Goal: Task Accomplishment & Management: Use online tool/utility

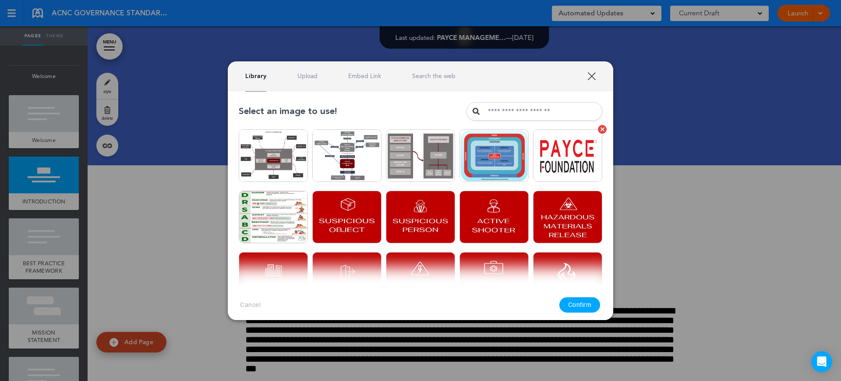
click at [546, 153] on img at bounding box center [567, 155] width 69 height 53
click at [585, 307] on button "Confirm" at bounding box center [579, 304] width 41 height 15
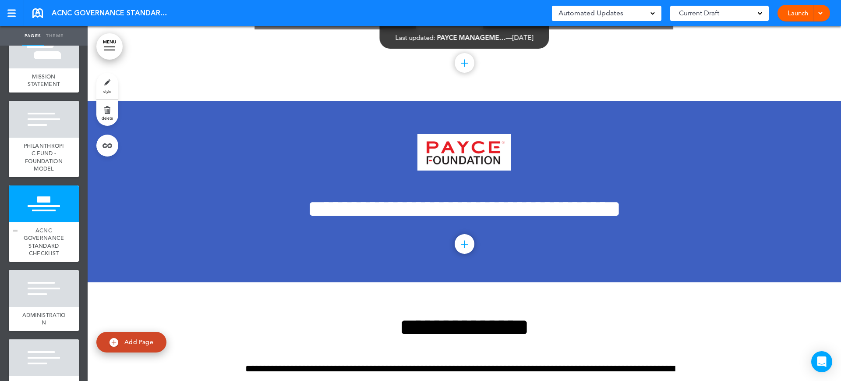
scroll to position [328, 0]
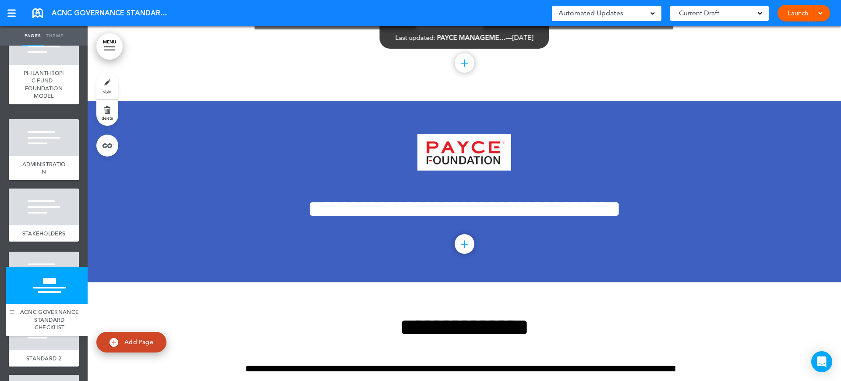
drag, startPoint x: 15, startPoint y: 182, endPoint x: 12, endPoint y: 313, distance: 131.4
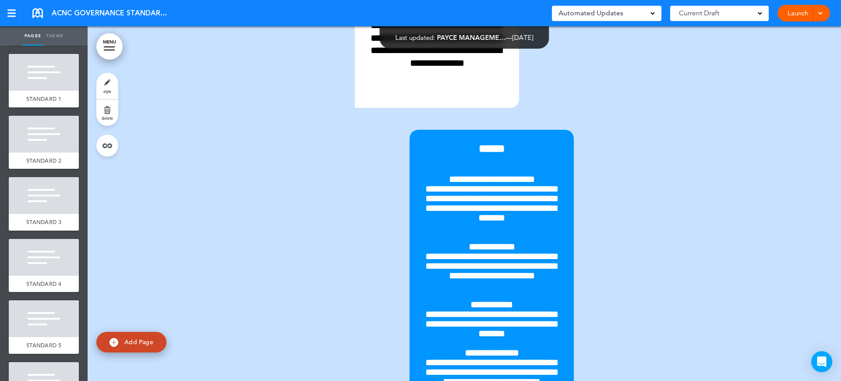
scroll to position [2244, 0]
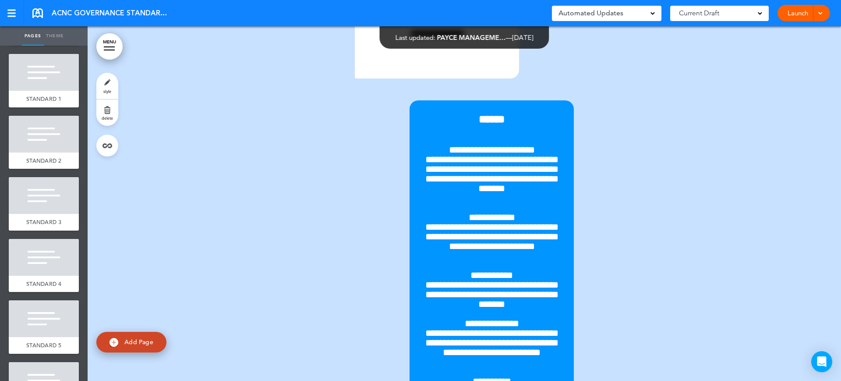
click at [747, 216] on div at bounding box center [464, 44] width 753 height 1091
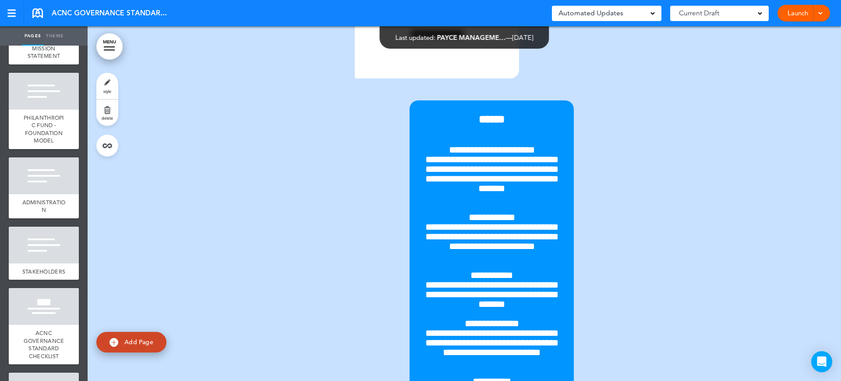
scroll to position [274, 0]
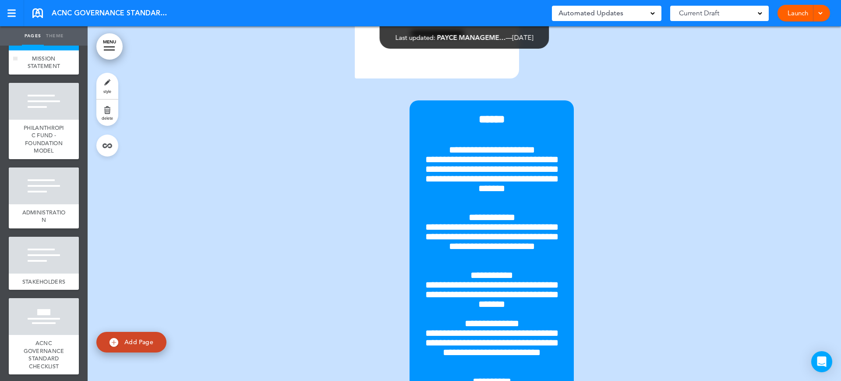
click at [46, 70] on span "MISSION STATEMENT" at bounding box center [44, 62] width 33 height 15
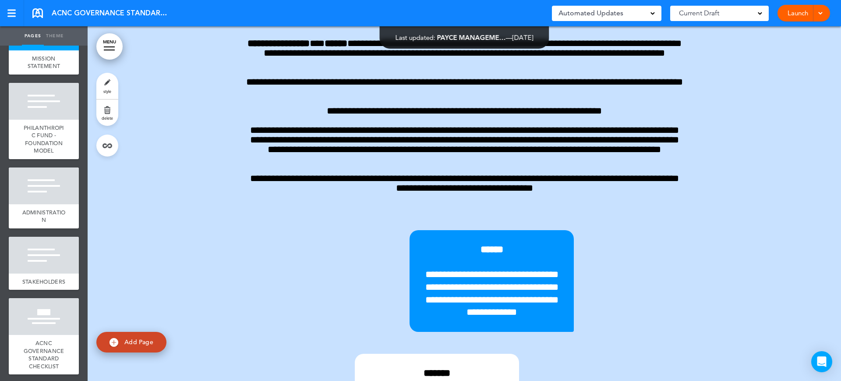
scroll to position [1791, 0]
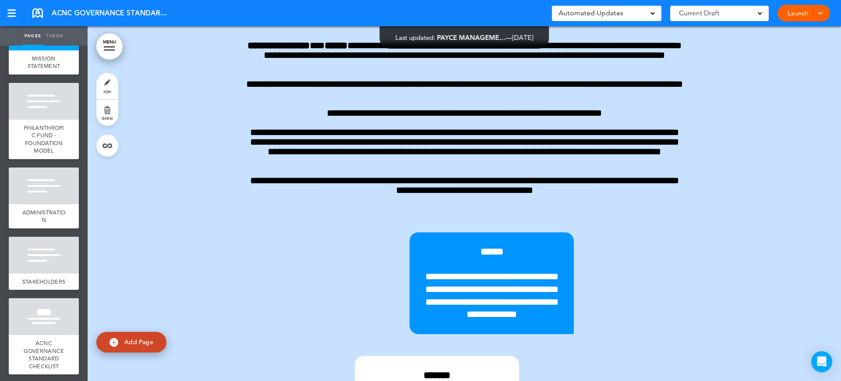
click at [114, 88] on link "style" at bounding box center [107, 86] width 22 height 26
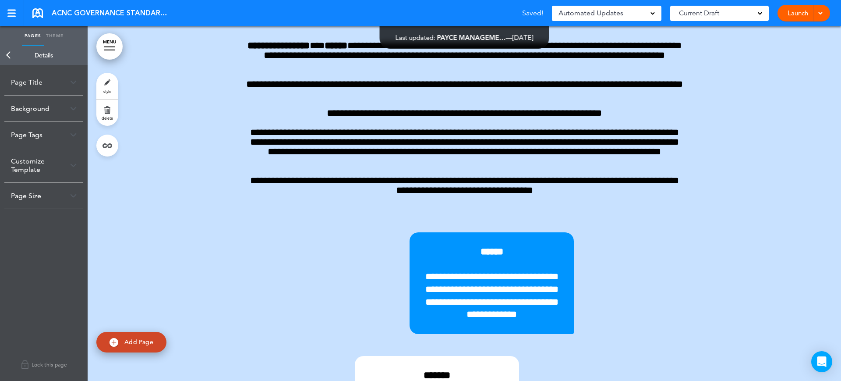
click at [43, 109] on div "Background" at bounding box center [43, 108] width 79 height 26
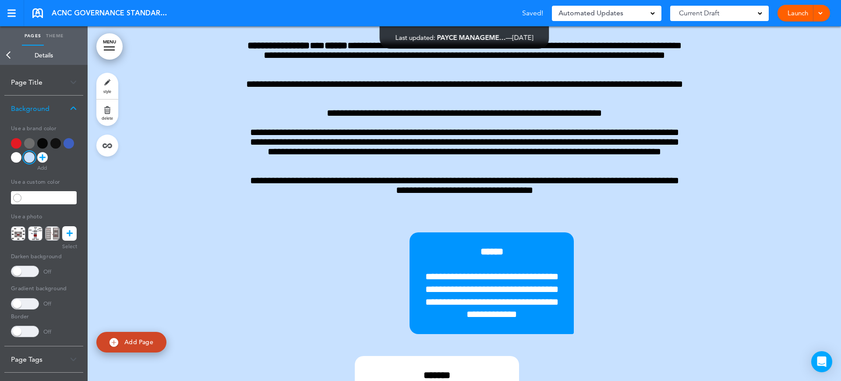
click at [18, 159] on div at bounding box center [16, 157] width 11 height 11
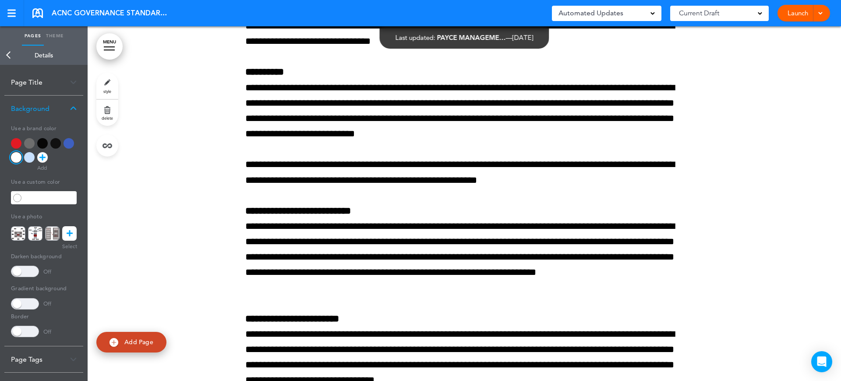
scroll to position [4035, 0]
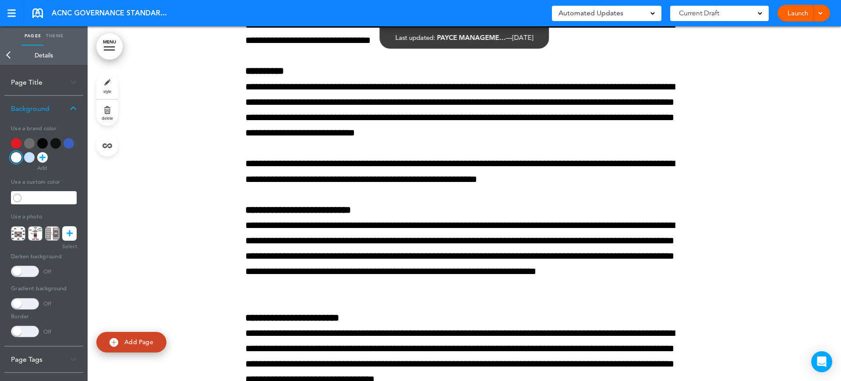
click at [8, 55] on link "Back" at bounding box center [9, 55] width 18 height 19
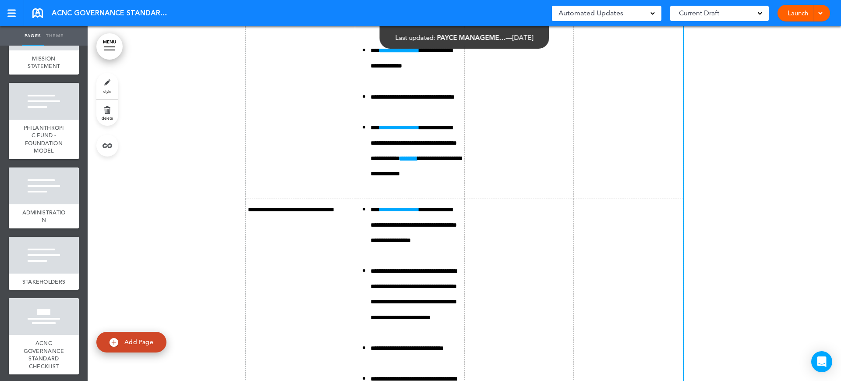
scroll to position [12794, 0]
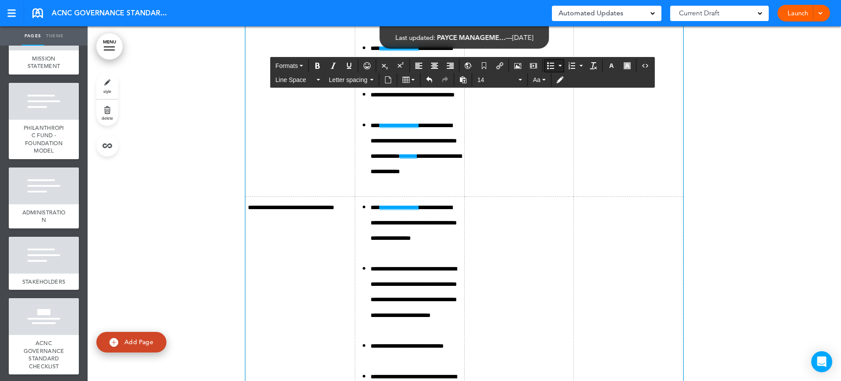
click at [547, 62] on icon "Bullet list" at bounding box center [550, 65] width 7 height 7
click at [547, 67] on button "Bullet list" at bounding box center [550, 66] width 12 height 12
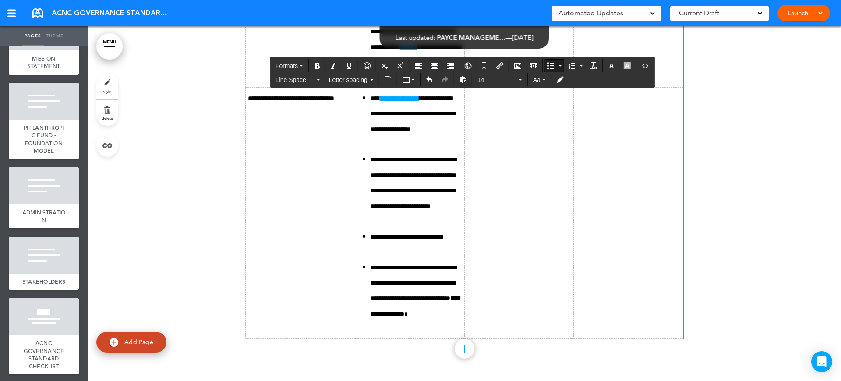
scroll to position [12903, 0]
click at [549, 65] on icon "Bullet list" at bounding box center [550, 65] width 7 height 7
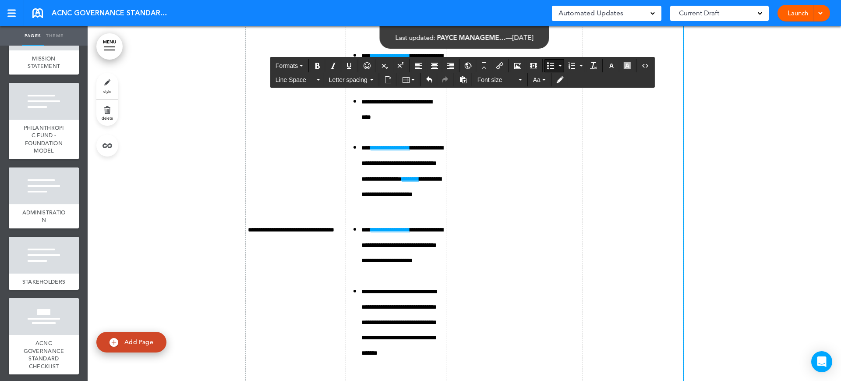
drag, startPoint x: 498, startPoint y: 197, endPoint x: 473, endPoint y: 197, distance: 25.4
click at [495, 79] on span "Font size" at bounding box center [496, 79] width 39 height 9
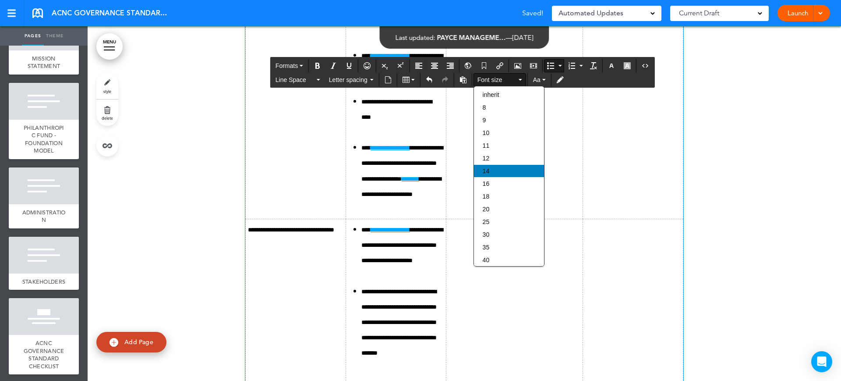
click at [504, 166] on div "14" at bounding box center [509, 171] width 70 height 12
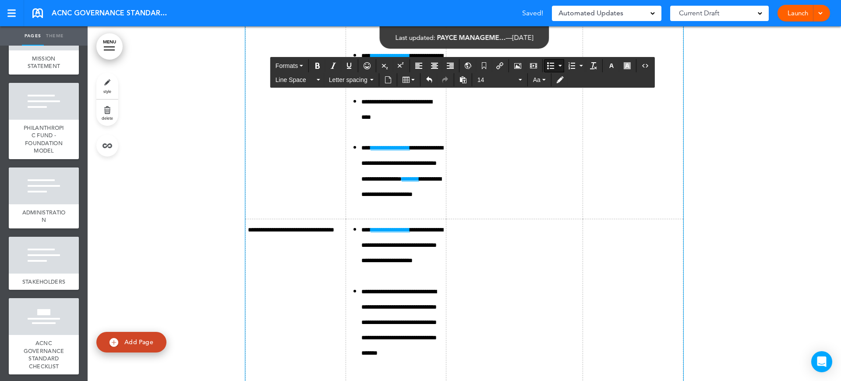
click at [549, 65] on icon "Bullet list" at bounding box center [550, 65] width 7 height 7
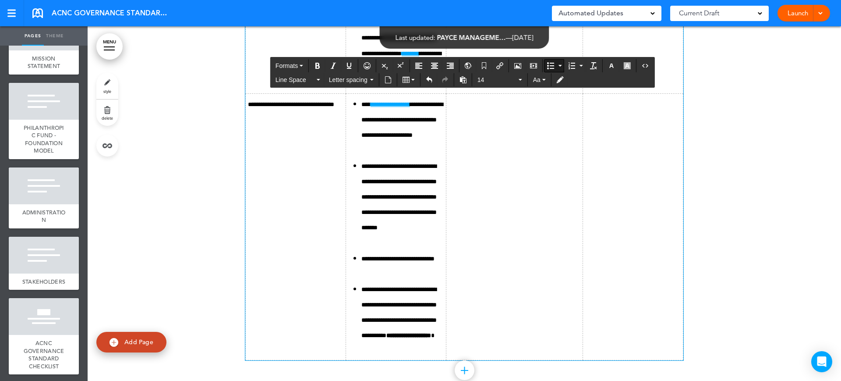
scroll to position [13067, 0]
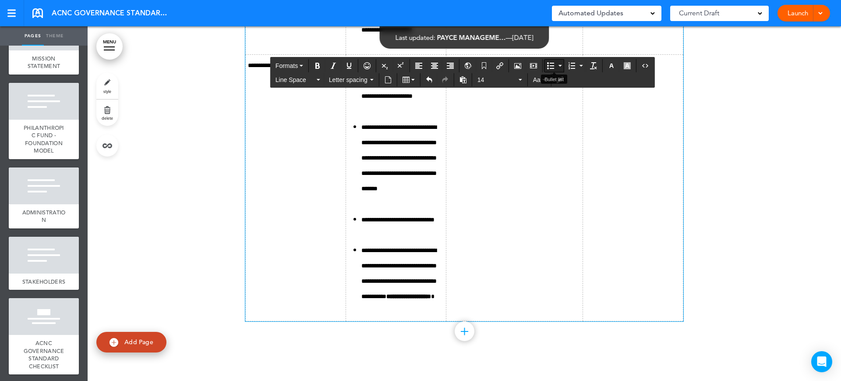
click at [546, 63] on button "Bullet list" at bounding box center [550, 66] width 12 height 12
click at [554, 63] on icon "Bullet list" at bounding box center [550, 65] width 7 height 7
drag, startPoint x: 512, startPoint y: 261, endPoint x: 468, endPoint y: 264, distance: 43.4
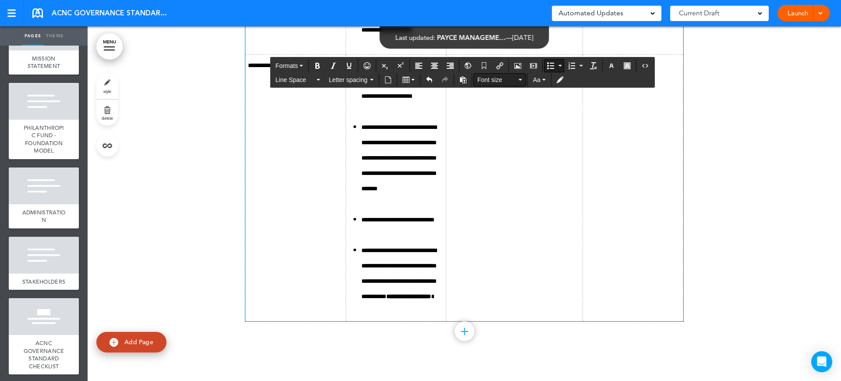
click at [512, 79] on span "Font size" at bounding box center [496, 79] width 39 height 9
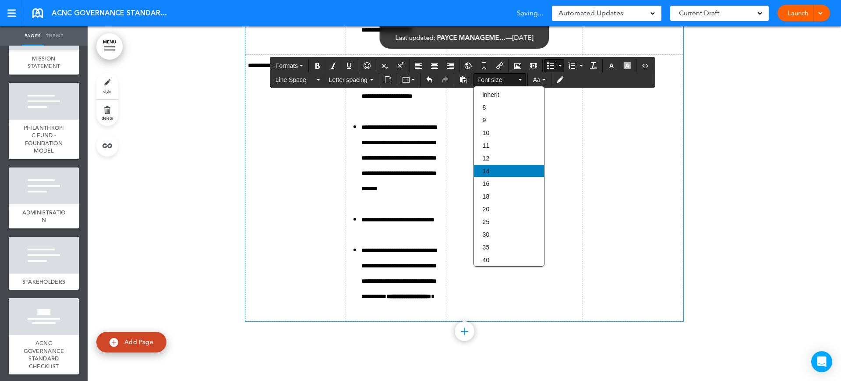
click at [487, 166] on div "14" at bounding box center [509, 171] width 70 height 12
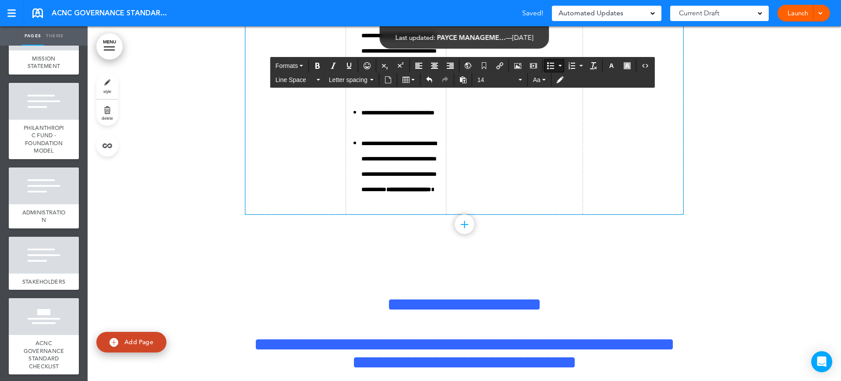
scroll to position [13177, 0]
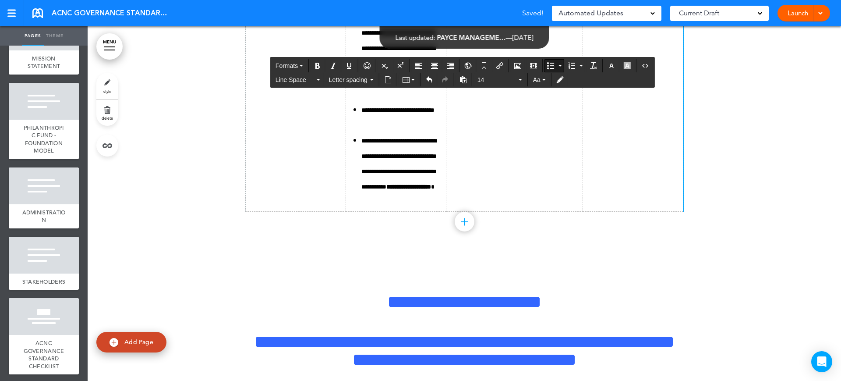
click at [553, 63] on icon "Bullet list" at bounding box center [550, 65] width 7 height 7
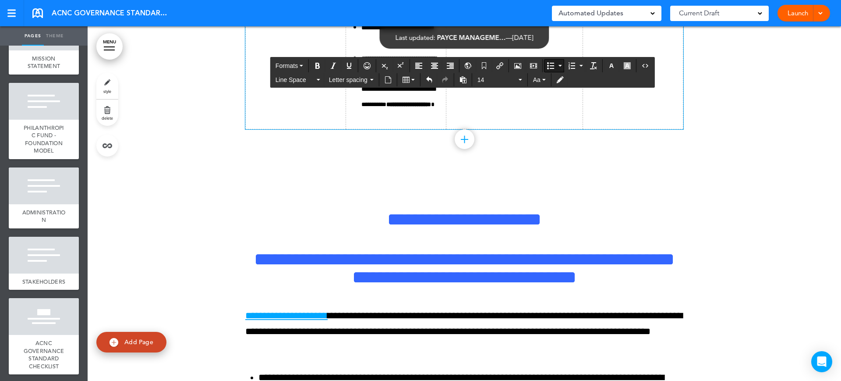
scroll to position [13286, 0]
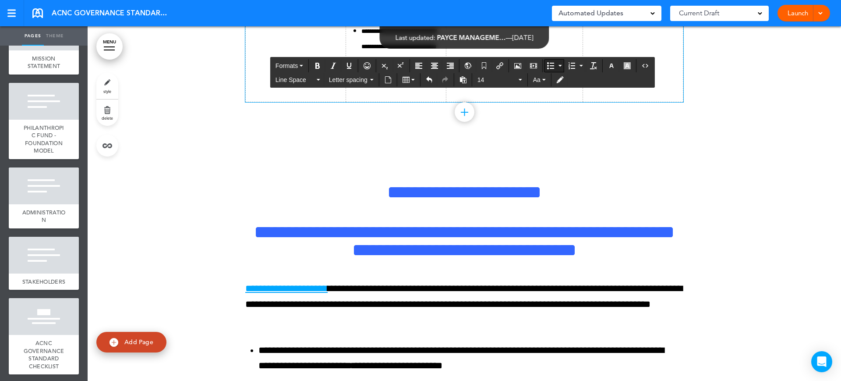
click at [551, 60] on button "Bullet list" at bounding box center [550, 66] width 12 height 12
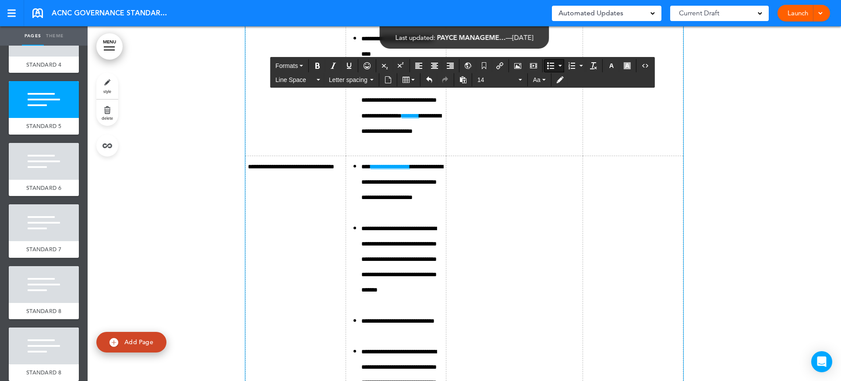
scroll to position [13013, 0]
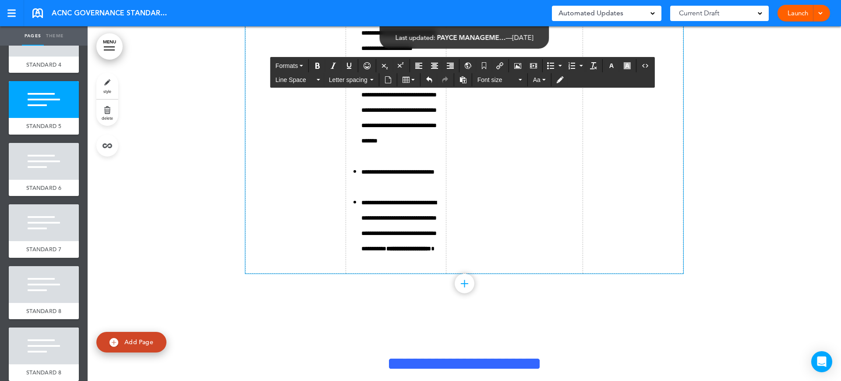
scroll to position [13122, 0]
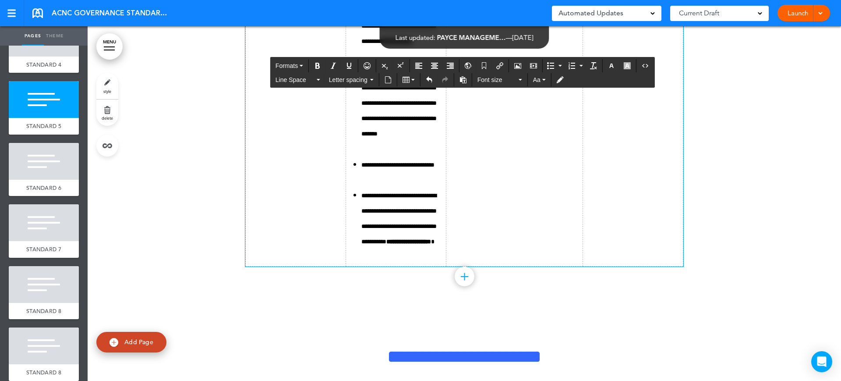
click at [554, 66] on icon "Bullet list" at bounding box center [550, 65] width 7 height 7
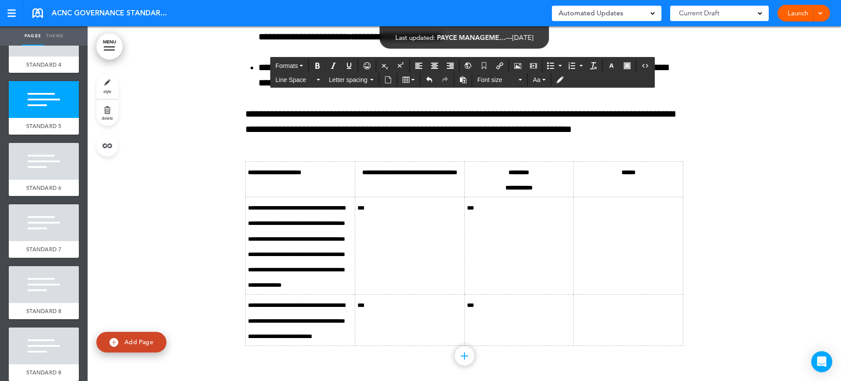
scroll to position [13560, 0]
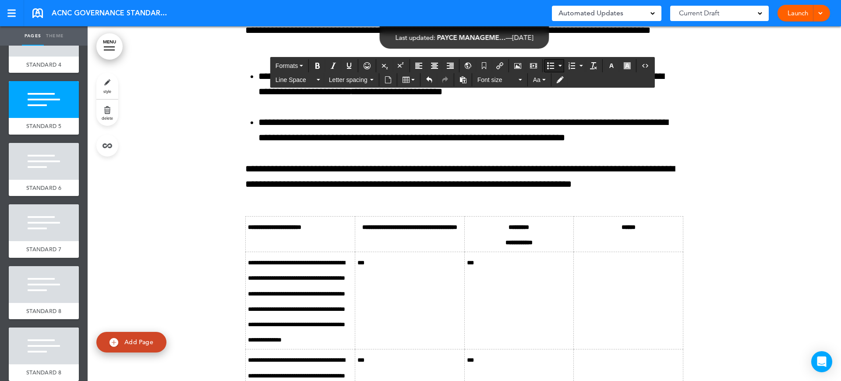
click at [548, 67] on icon "Bullet list" at bounding box center [550, 65] width 7 height 7
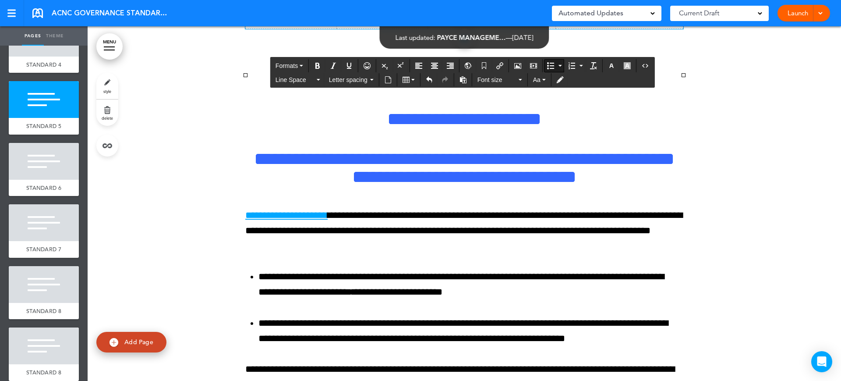
drag, startPoint x: 663, startPoint y: 223, endPoint x: 561, endPoint y: 170, distance: 114.4
drag, startPoint x: 646, startPoint y: 222, endPoint x: 576, endPoint y: 169, distance: 87.9
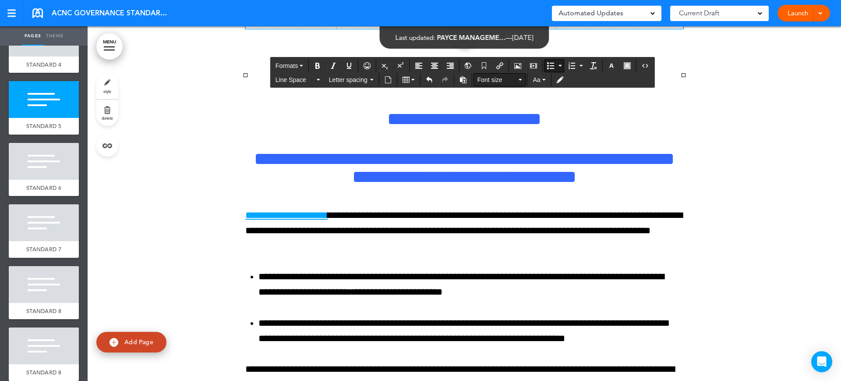
click at [496, 81] on span "Font size" at bounding box center [496, 79] width 39 height 9
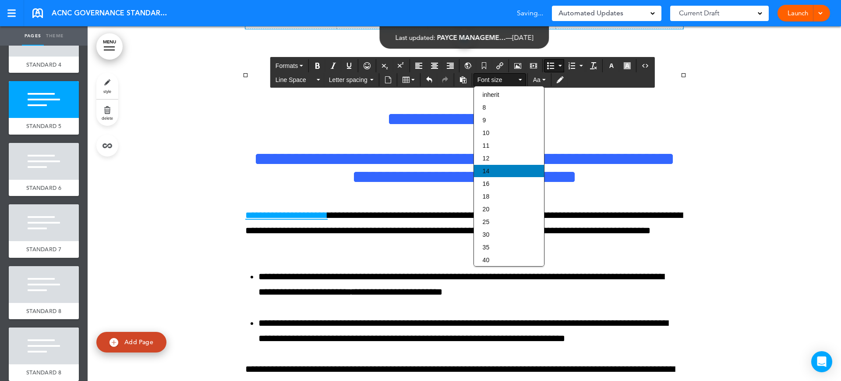
click at [502, 171] on div "14" at bounding box center [509, 171] width 70 height 12
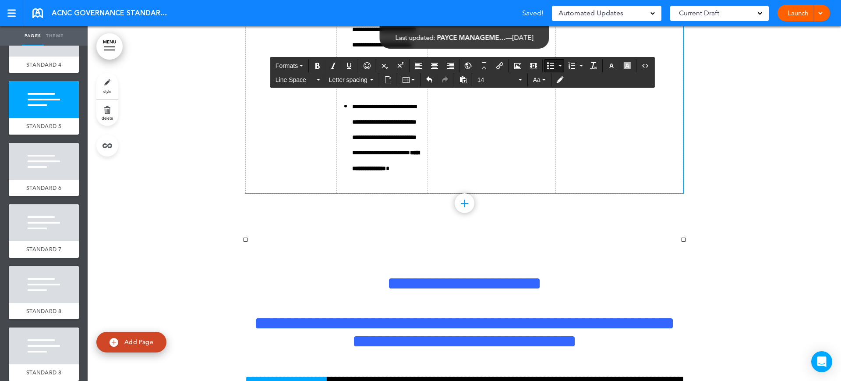
scroll to position [13286, 0]
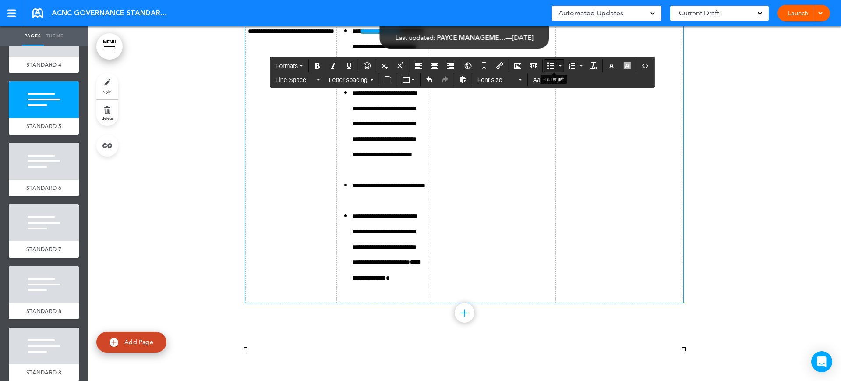
click at [552, 63] on icon "Bullet list" at bounding box center [550, 65] width 7 height 7
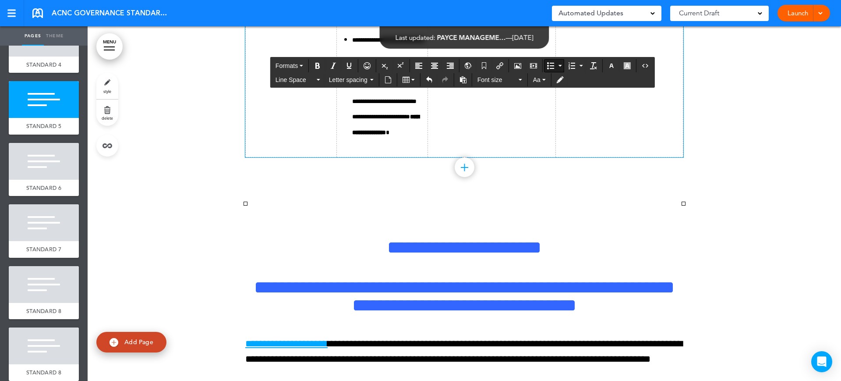
scroll to position [13451, 0]
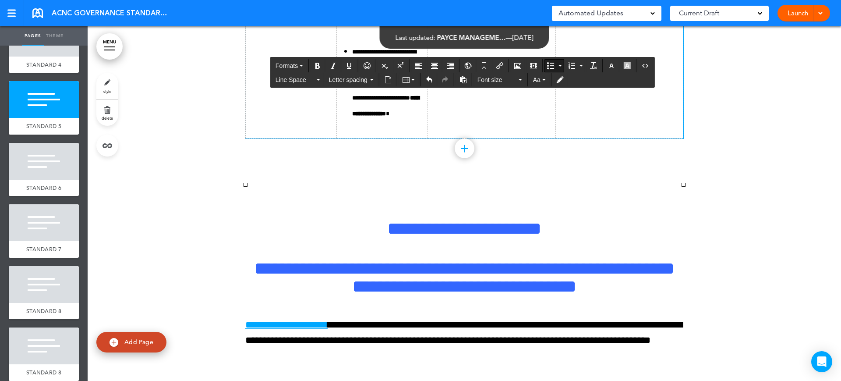
drag, startPoint x: 532, startPoint y: 189, endPoint x: 478, endPoint y: 187, distance: 53.9
click at [493, 84] on span "Font size" at bounding box center [496, 79] width 39 height 9
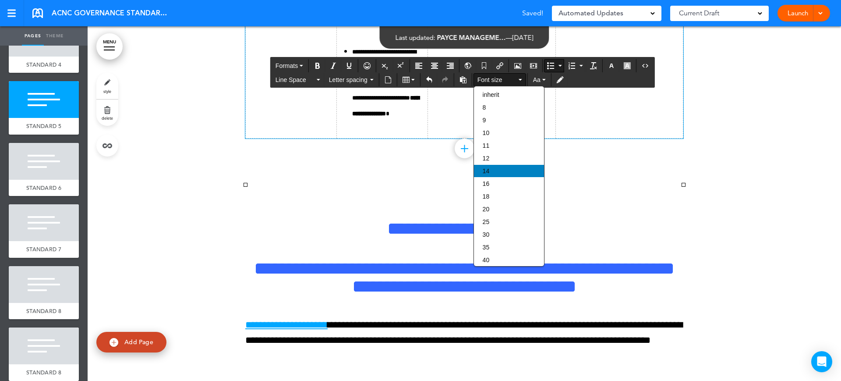
click at [494, 169] on div "14" at bounding box center [509, 171] width 70 height 12
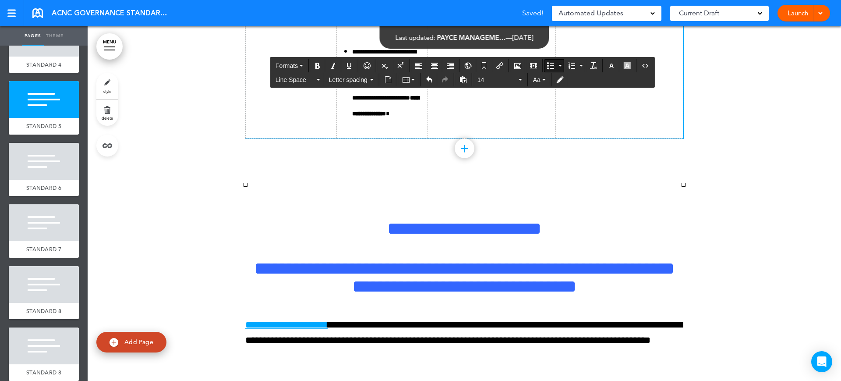
click at [551, 64] on icon "Bullet list" at bounding box center [550, 65] width 7 height 7
click at [551, 65] on icon "Bullet list" at bounding box center [550, 65] width 7 height 7
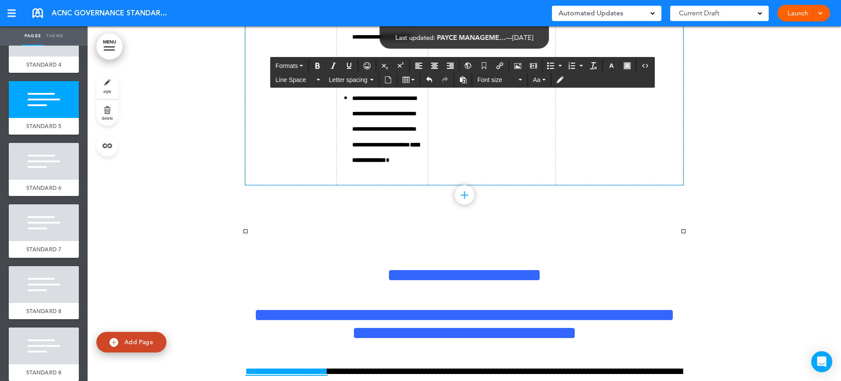
drag, startPoint x: 660, startPoint y: 320, endPoint x: 585, endPoint y: 221, distance: 124.3
click at [502, 81] on span "Font size" at bounding box center [496, 79] width 39 height 9
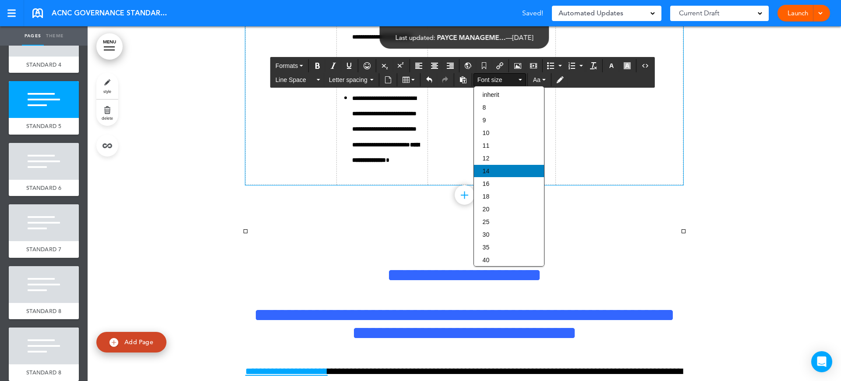
click at [490, 172] on div "14" at bounding box center [509, 171] width 70 height 12
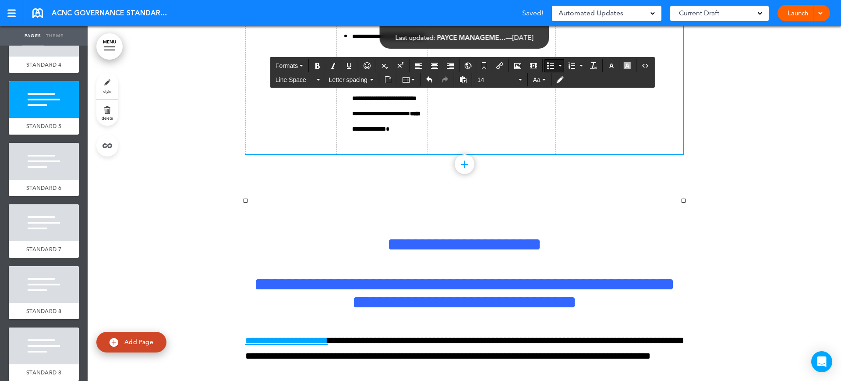
click at [549, 65] on icon "Bullet list" at bounding box center [550, 65] width 7 height 7
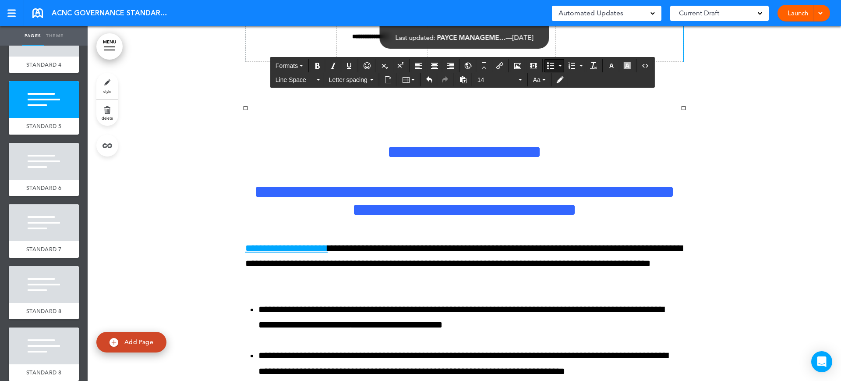
scroll to position [13560, 0]
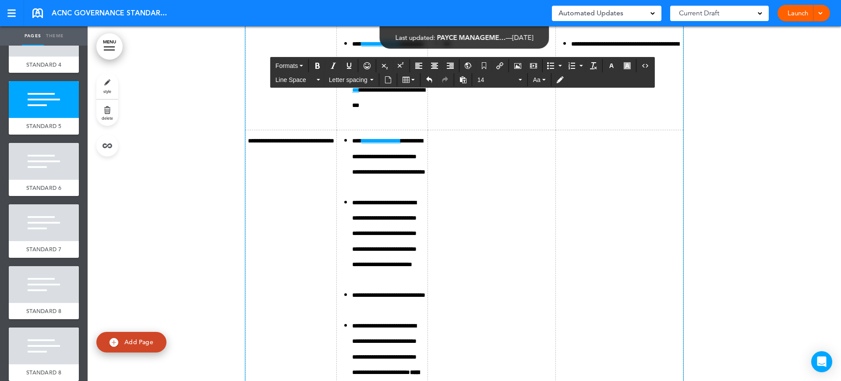
scroll to position [13232, 0]
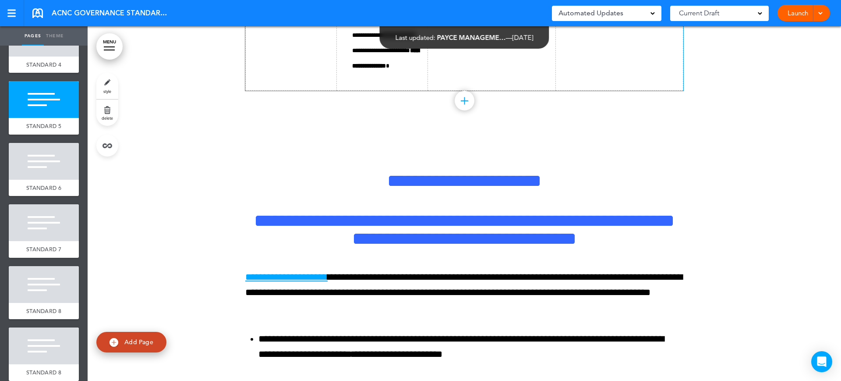
scroll to position [13670, 0]
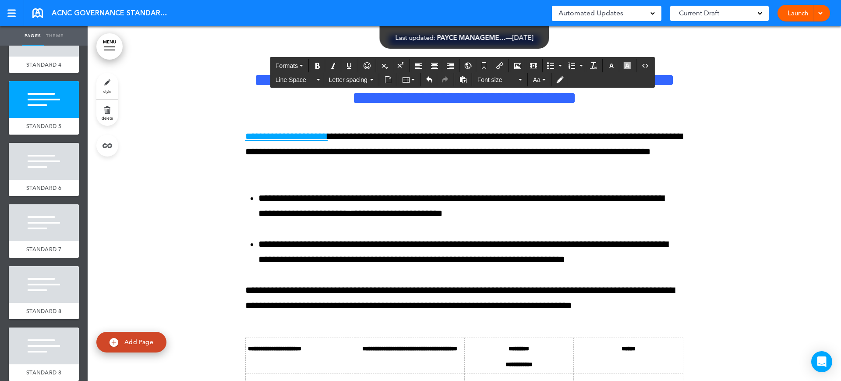
click at [553, 66] on icon "Bullet list" at bounding box center [550, 65] width 7 height 7
drag, startPoint x: 503, startPoint y: 190, endPoint x: 466, endPoint y: 190, distance: 36.4
click at [492, 79] on span "Font size" at bounding box center [496, 79] width 39 height 9
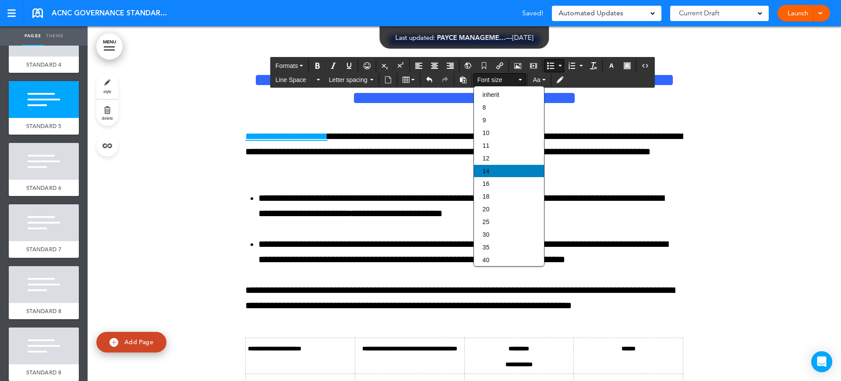
click at [489, 170] on span "14" at bounding box center [486, 170] width 7 height 7
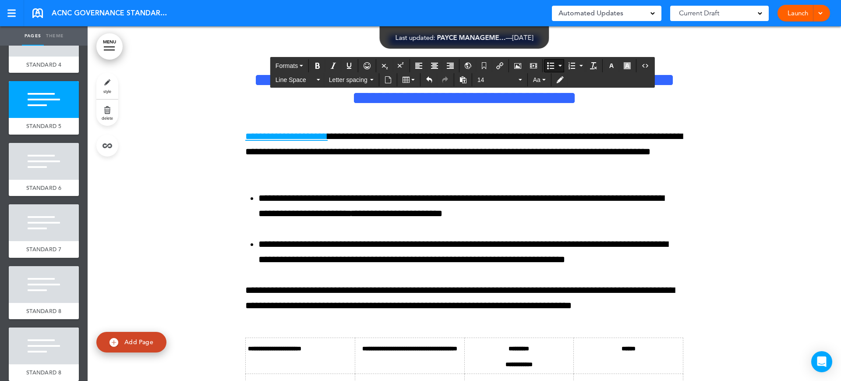
drag, startPoint x: 504, startPoint y: 211, endPoint x: 515, endPoint y: 205, distance: 13.1
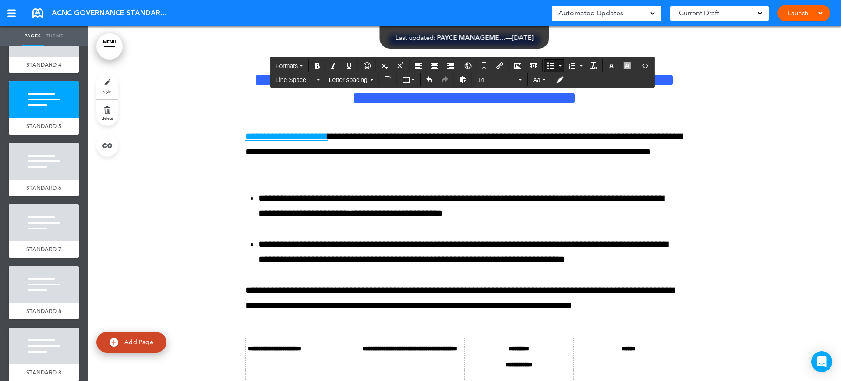
click at [552, 61] on button "Bullet list" at bounding box center [550, 66] width 12 height 12
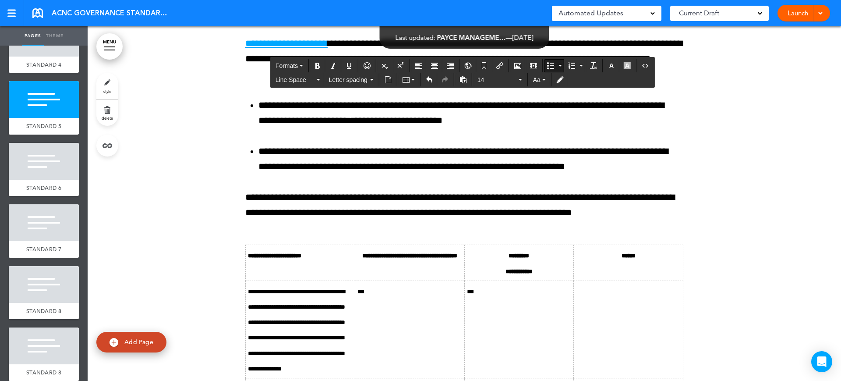
scroll to position [13779, 0]
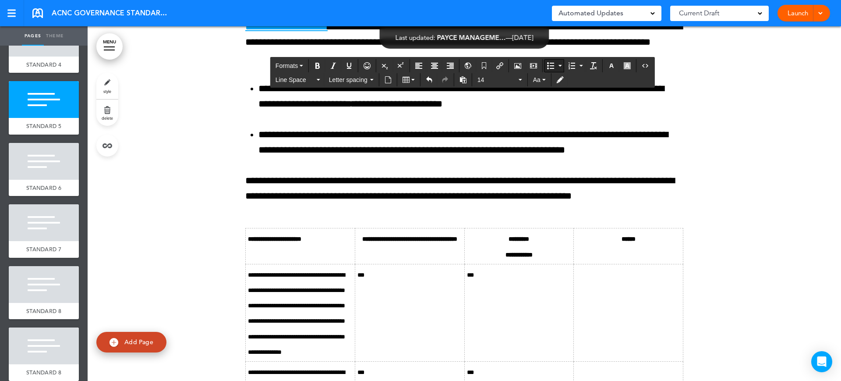
click at [554, 63] on icon "Bullet list" at bounding box center [550, 65] width 7 height 7
click at [550, 63] on icon "Bullet list" at bounding box center [550, 65] width 7 height 7
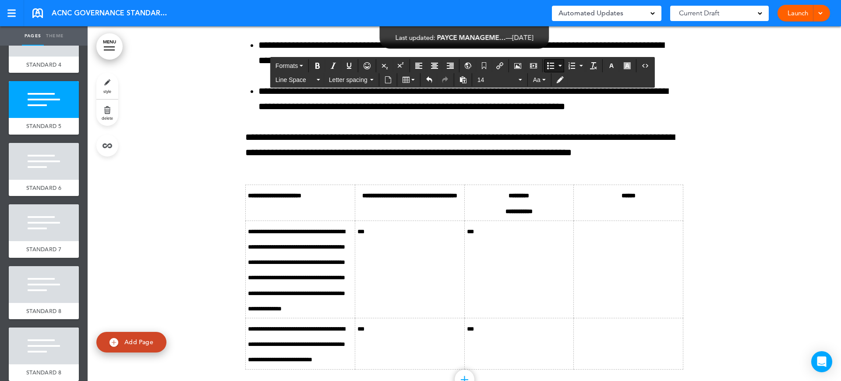
scroll to position [13888, 0]
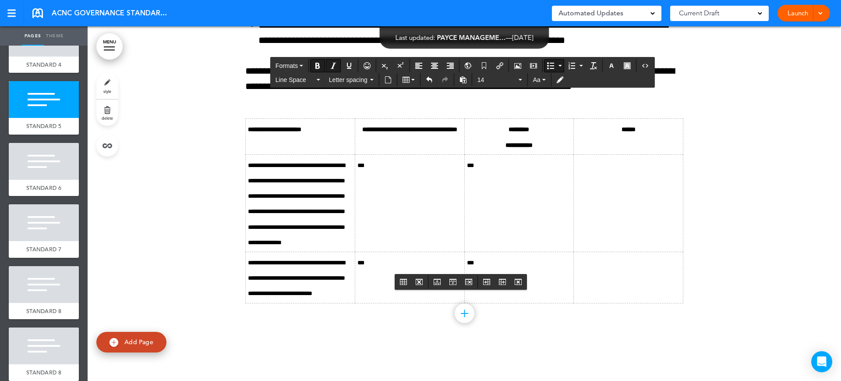
drag, startPoint x: 423, startPoint y: 248, endPoint x: 364, endPoint y: 249, distance: 58.7
click at [501, 65] on icon "Insert/edit airmason link" at bounding box center [499, 65] width 7 height 7
type input "**********"
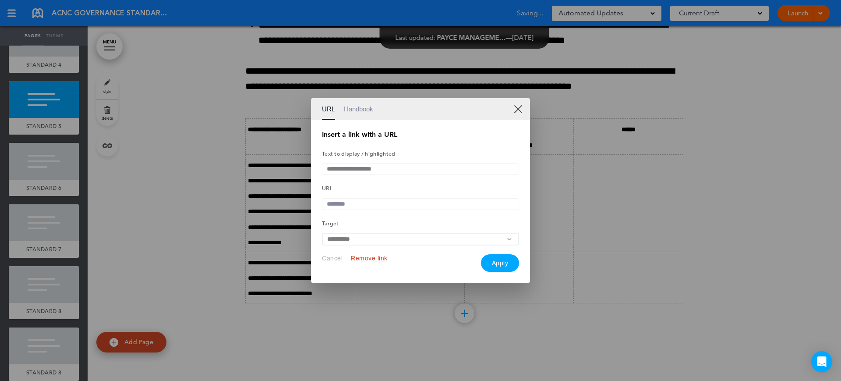
click at [359, 112] on link "Handbook" at bounding box center [358, 109] width 29 height 22
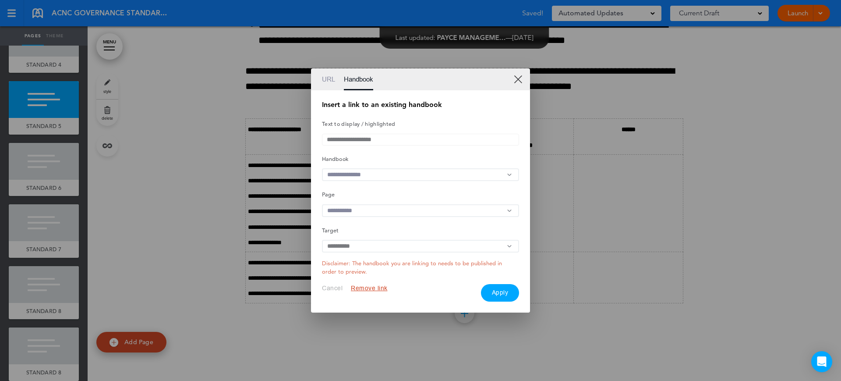
click at [344, 179] on input "text" at bounding box center [420, 174] width 197 height 13
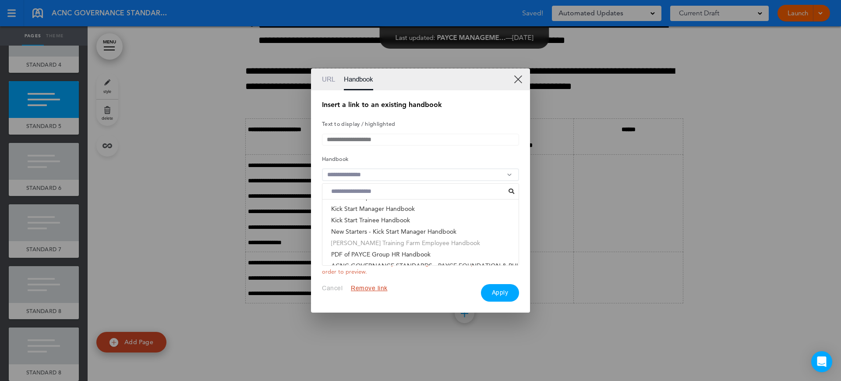
scroll to position [14, 0]
click at [359, 258] on li "ACNC GOVERNANCE STANDARDS - PAYCE FOUNDATION & PHI..." at bounding box center [420, 259] width 196 height 11
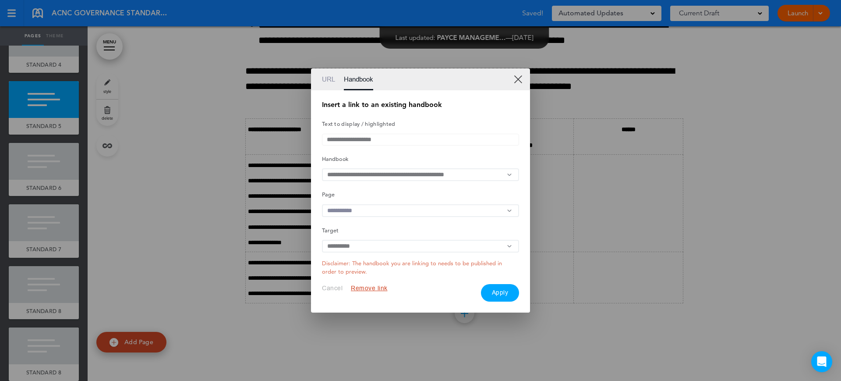
click at [349, 214] on input "text" at bounding box center [420, 210] width 197 height 13
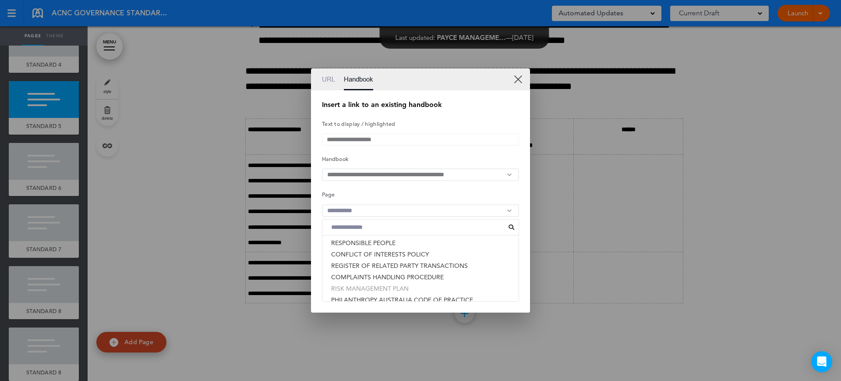
scroll to position [383, 0]
click at [360, 292] on li "WHISTLEBLOWER POLICY" at bounding box center [420, 290] width 196 height 11
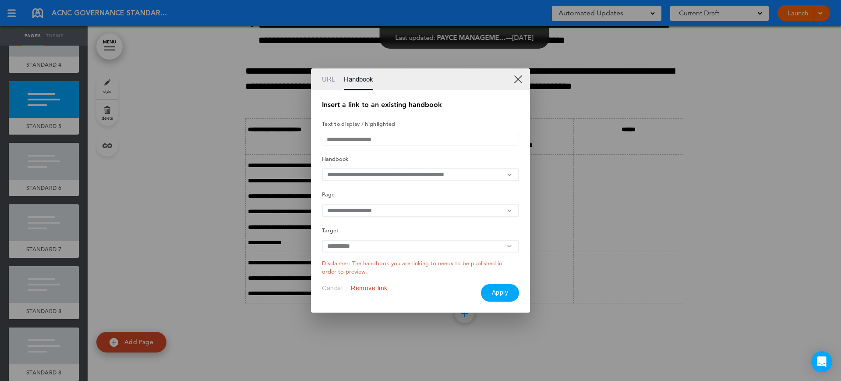
click at [354, 252] on input "text" at bounding box center [420, 246] width 197 height 13
click at [360, 240] on div "**********" at bounding box center [420, 201] width 197 height 200
click at [501, 301] on button "Apply" at bounding box center [500, 293] width 39 height 18
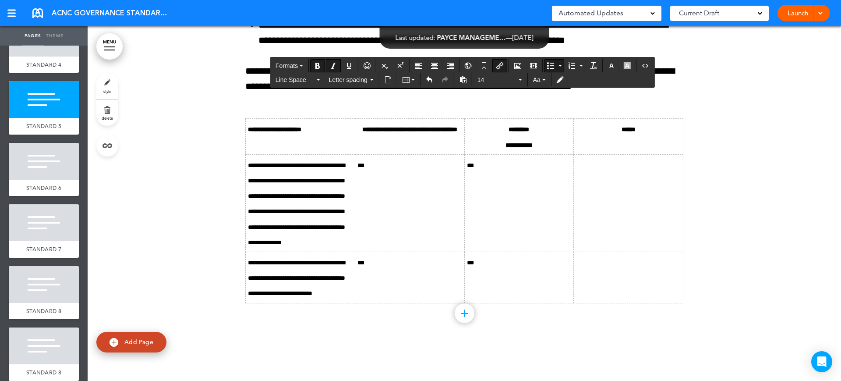
drag, startPoint x: 424, startPoint y: 248, endPoint x: 369, endPoint y: 253, distance: 55.8
click at [321, 67] on icon "Bold" at bounding box center [317, 65] width 7 height 7
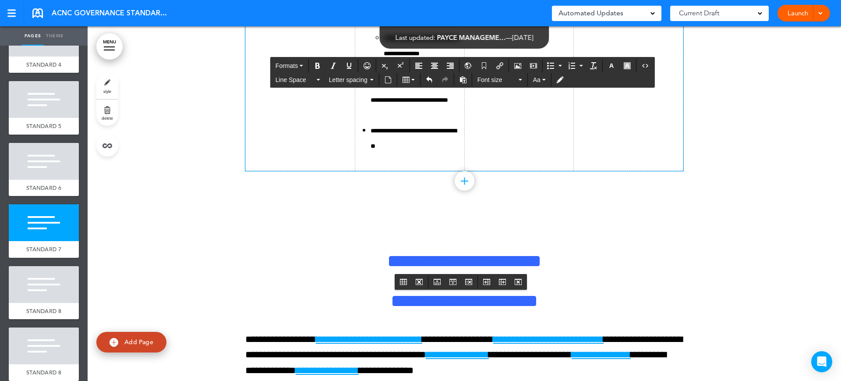
scroll to position [15038, 0]
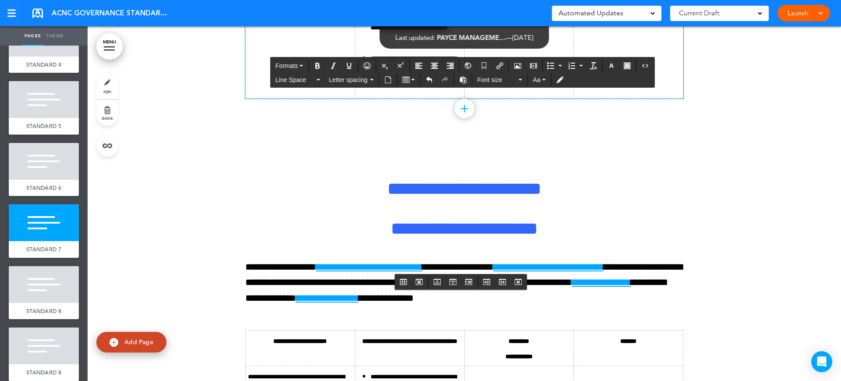
click at [548, 70] on button "Bullet list" at bounding box center [550, 66] width 12 height 12
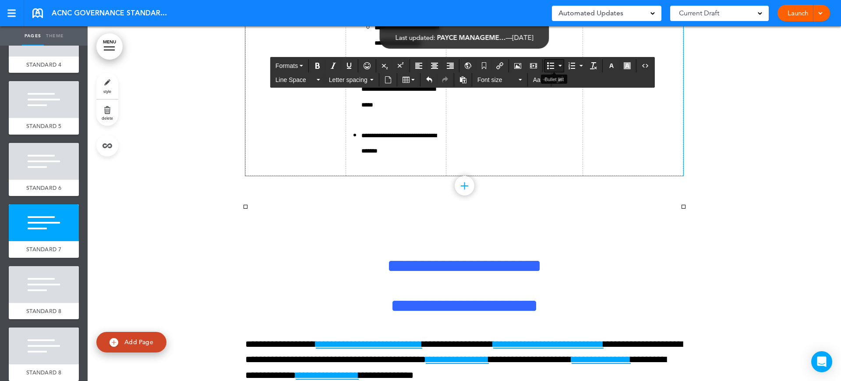
click at [550, 66] on icon "Bullet list" at bounding box center [550, 65] width 7 height 7
drag, startPoint x: 496, startPoint y: 200, endPoint x: 468, endPoint y: 199, distance: 28.5
click at [500, 77] on span "Font size" at bounding box center [496, 79] width 39 height 9
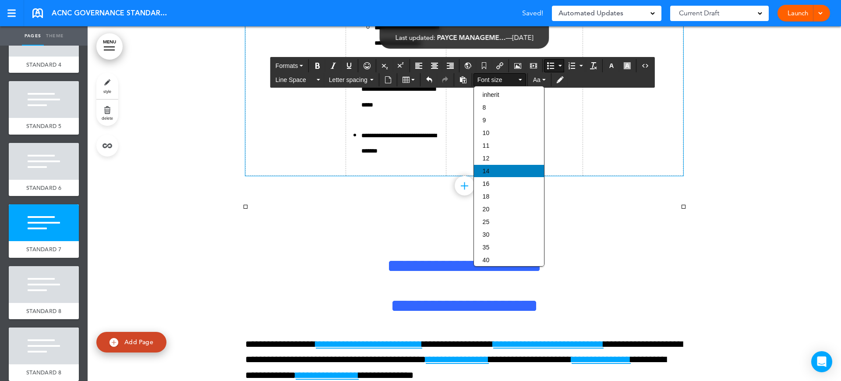
click at [495, 169] on div "14" at bounding box center [509, 171] width 70 height 12
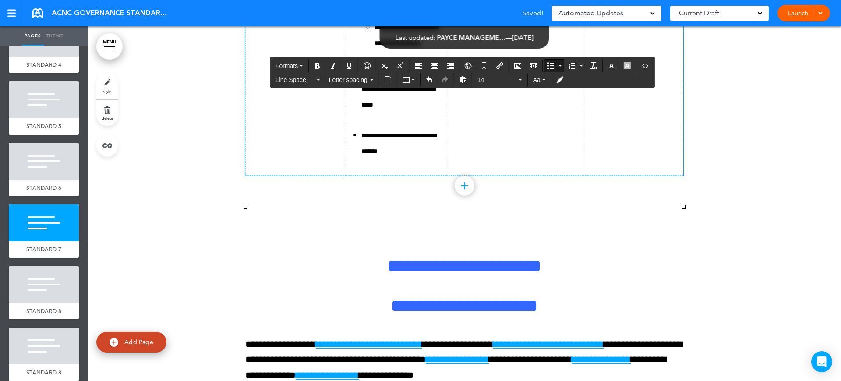
click at [550, 63] on icon "Bullet list" at bounding box center [550, 65] width 7 height 7
click at [557, 69] on button "Bullet list" at bounding box center [550, 66] width 12 height 12
drag, startPoint x: 495, startPoint y: 260, endPoint x: 469, endPoint y: 260, distance: 25.8
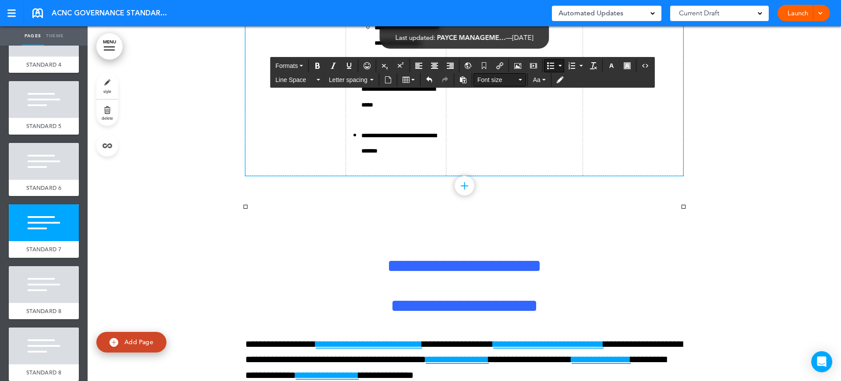
click at [508, 85] on button "Font size" at bounding box center [500, 80] width 52 height 12
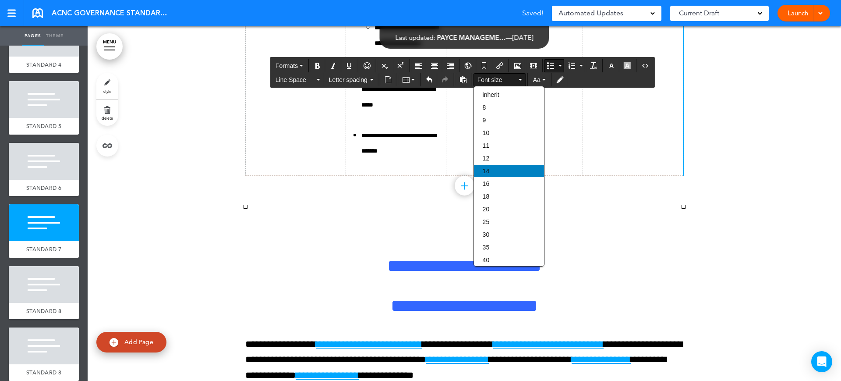
click at [502, 172] on div "14" at bounding box center [509, 171] width 70 height 12
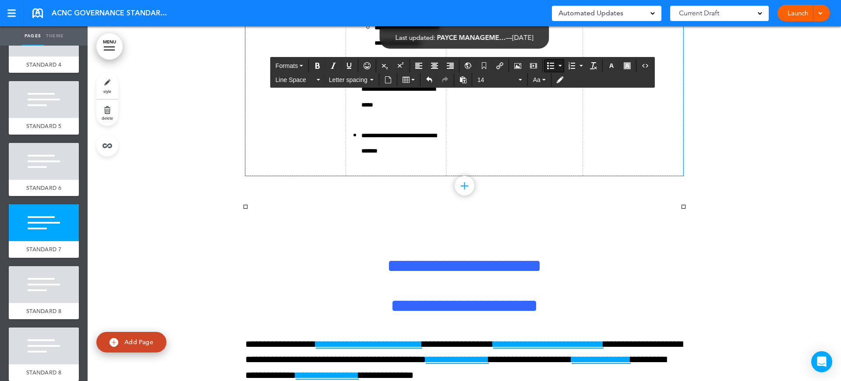
click at [550, 65] on icon "Bullet list" at bounding box center [550, 65] width 7 height 7
drag, startPoint x: 517, startPoint y: 325, endPoint x: 459, endPoint y: 330, distance: 58.1
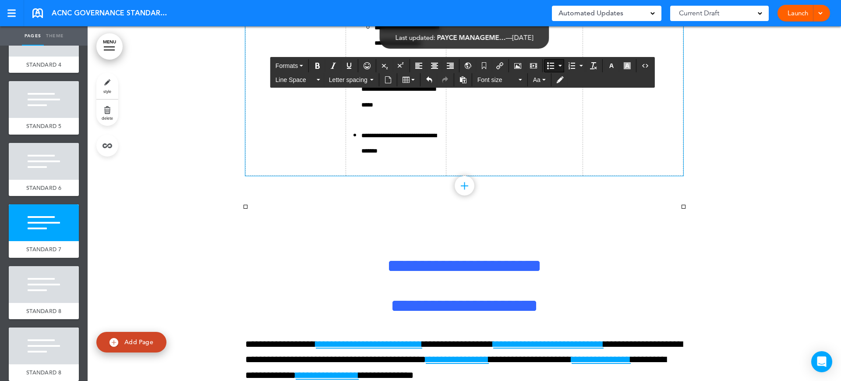
drag, startPoint x: 501, startPoint y: 325, endPoint x: 461, endPoint y: 330, distance: 40.2
click at [492, 81] on span "Font size" at bounding box center [496, 79] width 39 height 9
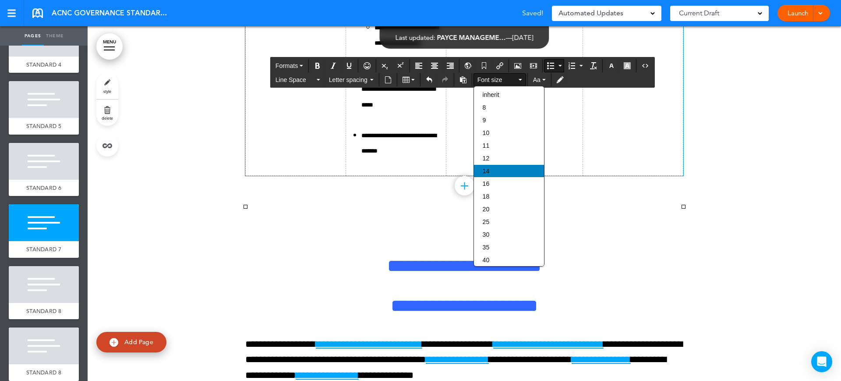
click at [493, 170] on div "14" at bounding box center [509, 171] width 70 height 12
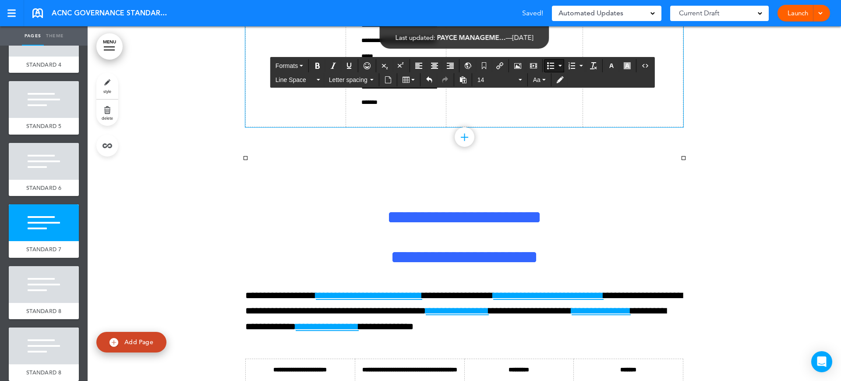
scroll to position [15148, 0]
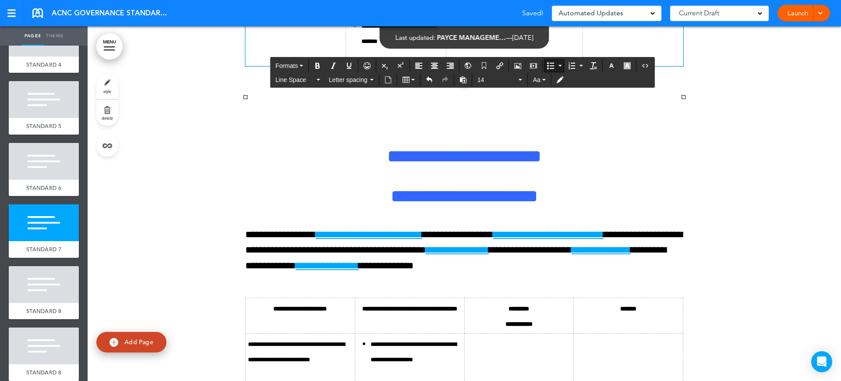
drag, startPoint x: 390, startPoint y: 292, endPoint x: 397, endPoint y: 304, distance: 14.1
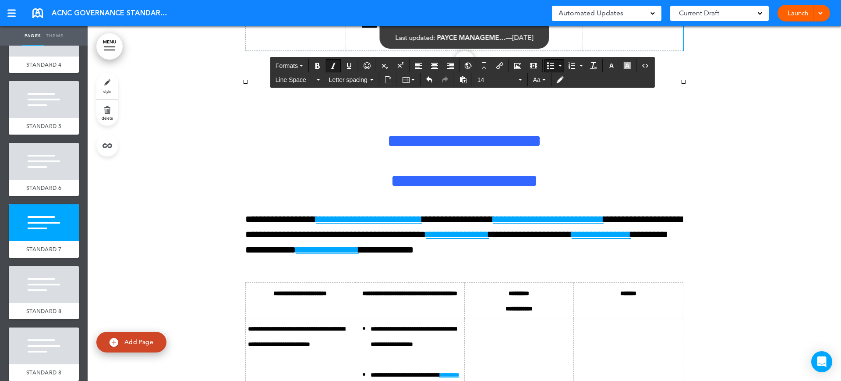
click at [548, 60] on button "Bullet list" at bounding box center [550, 66] width 12 height 12
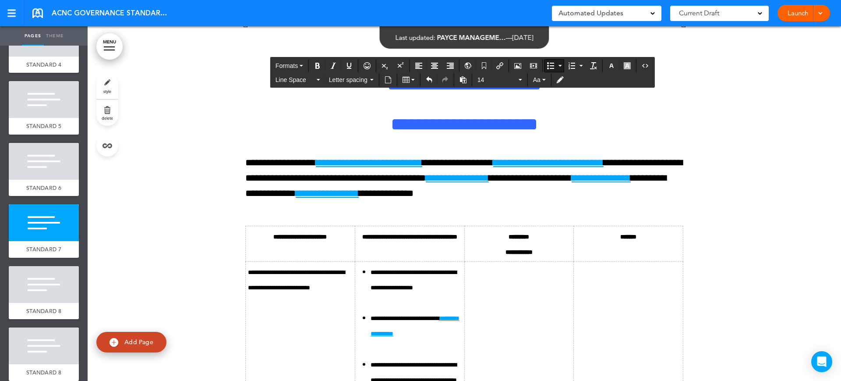
scroll to position [15257, 0]
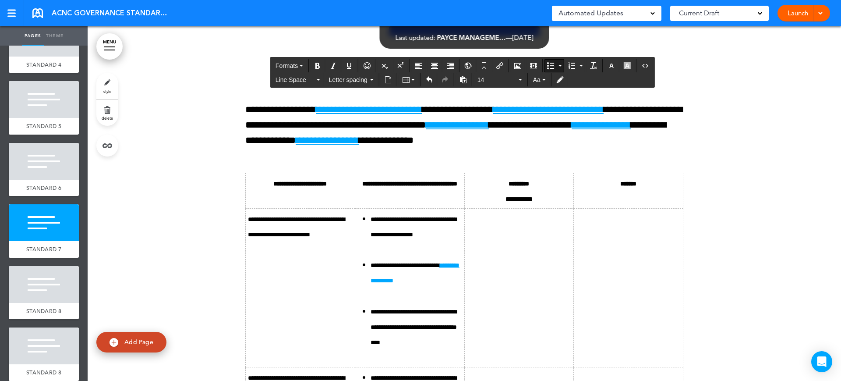
click at [550, 64] on icon "Bullet list" at bounding box center [550, 65] width 7 height 7
drag, startPoint x: 520, startPoint y: 212, endPoint x: 462, endPoint y: 212, distance: 57.4
click at [497, 79] on span "Font size" at bounding box center [496, 79] width 39 height 9
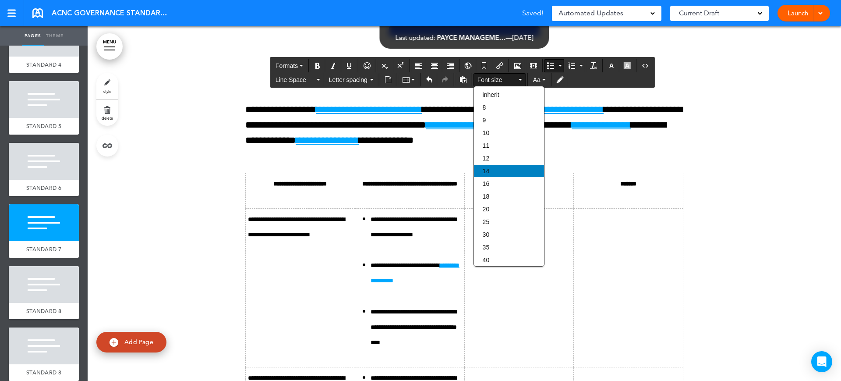
click at [507, 168] on div "14" at bounding box center [509, 171] width 70 height 12
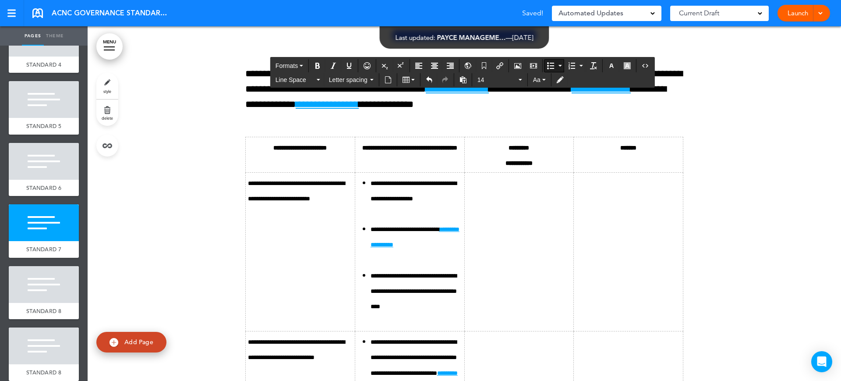
scroll to position [15312, 0]
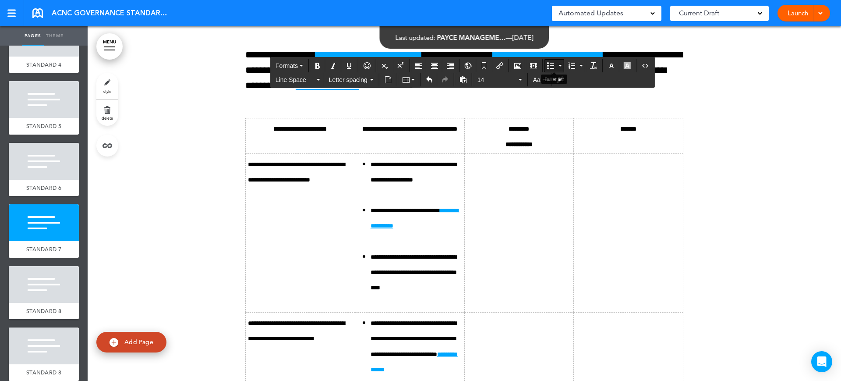
click at [554, 63] on icon "Bullet list" at bounding box center [550, 65] width 7 height 7
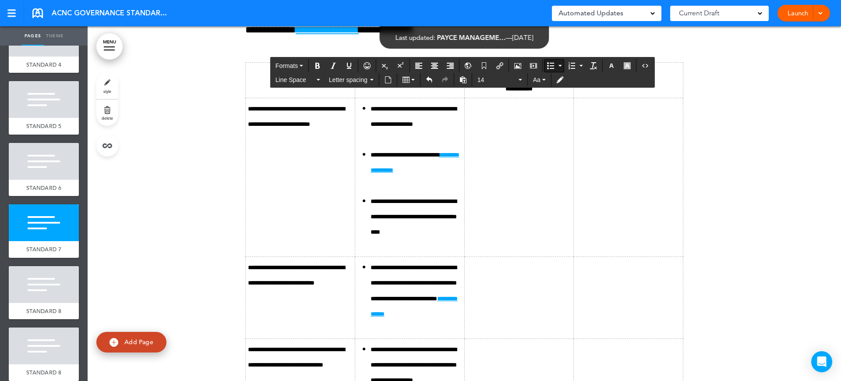
scroll to position [15421, 0]
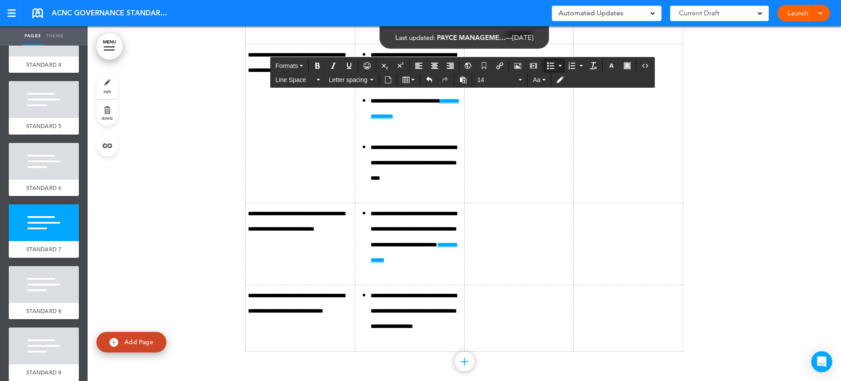
click at [551, 67] on icon "Bullet list" at bounding box center [550, 65] width 7 height 7
click at [557, 63] on button "Bullet list" at bounding box center [550, 66] width 12 height 12
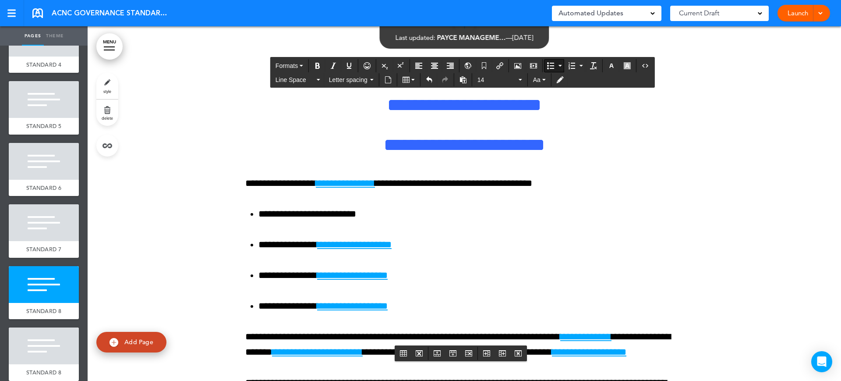
scroll to position [15859, 0]
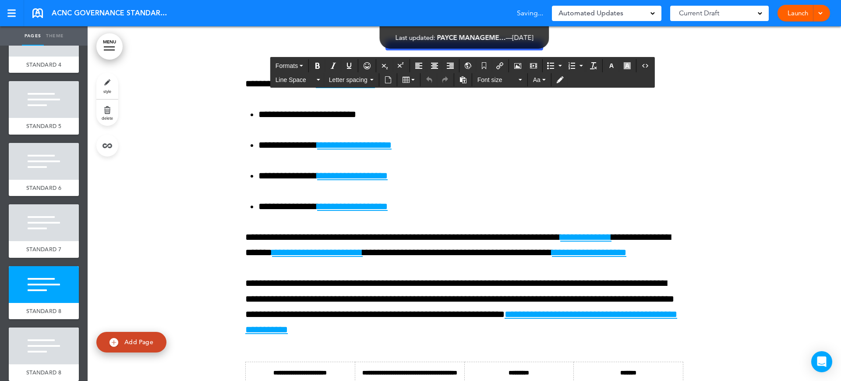
click at [550, 66] on icon "Bullet list" at bounding box center [550, 65] width 7 height 7
drag, startPoint x: 494, startPoint y: 235, endPoint x: 466, endPoint y: 240, distance: 28.4
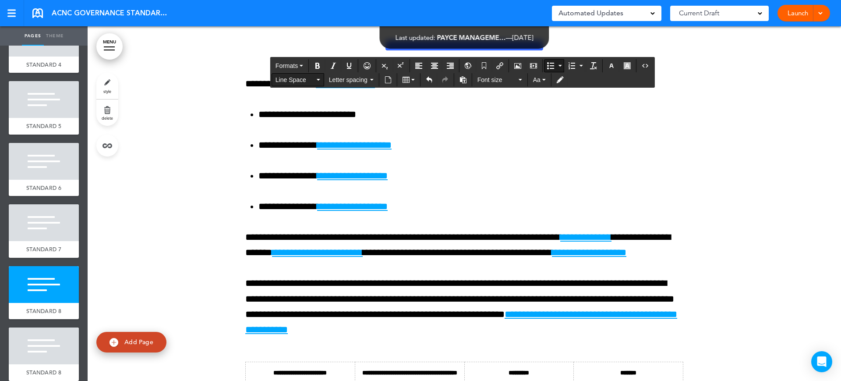
click at [298, 79] on span "Line Space" at bounding box center [294, 79] width 39 height 9
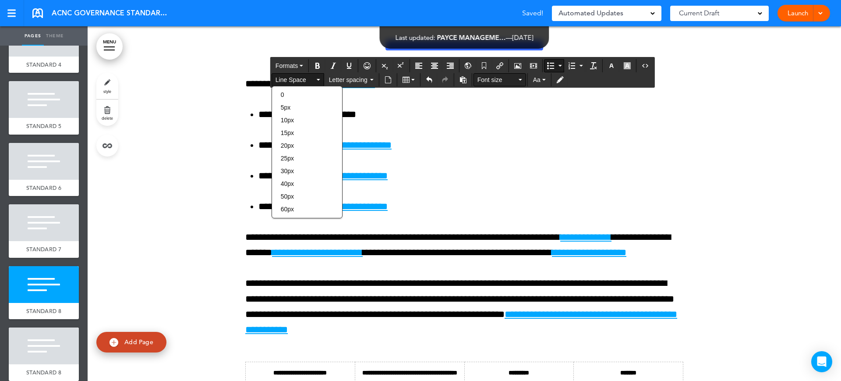
click at [496, 82] on span "Font size" at bounding box center [496, 79] width 39 height 9
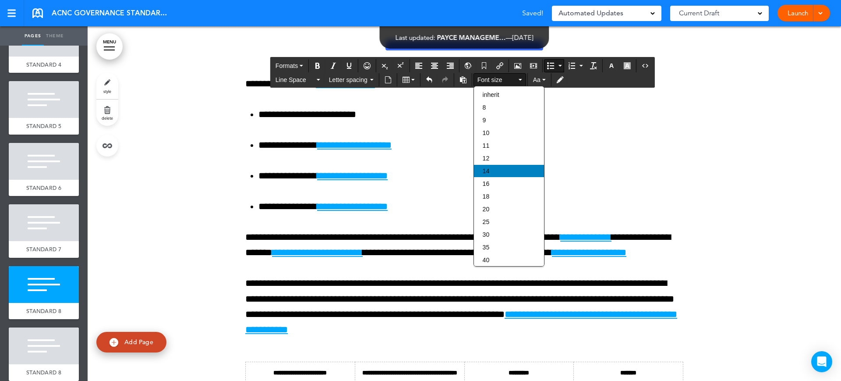
click at [486, 176] on div "14" at bounding box center [509, 171] width 70 height 12
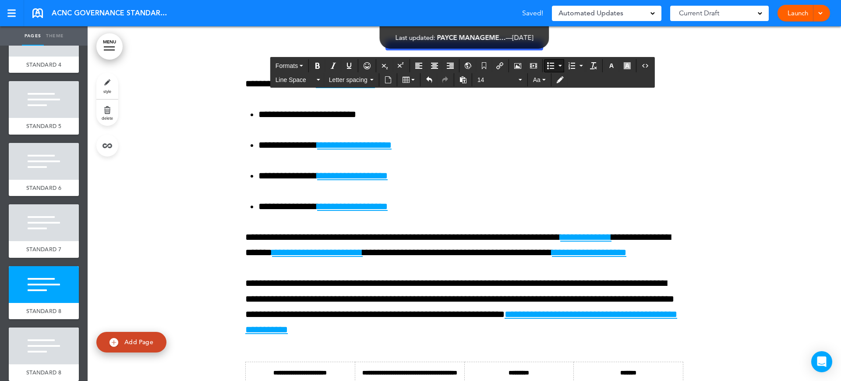
click at [549, 64] on icon "Bullet list" at bounding box center [550, 65] width 7 height 7
click at [551, 64] on icon "Bullet list" at bounding box center [550, 65] width 7 height 7
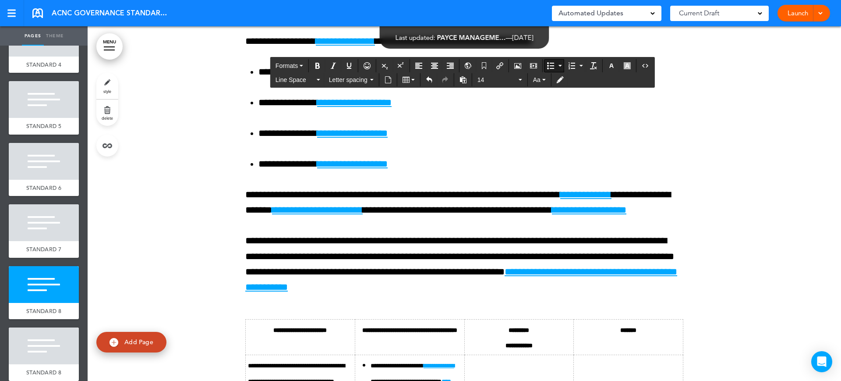
scroll to position [16023, 0]
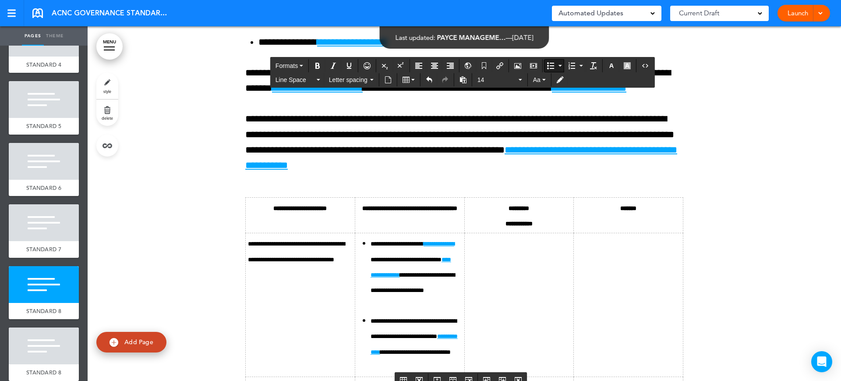
click at [546, 62] on button "Bullet list" at bounding box center [550, 66] width 12 height 12
click at [550, 66] on icon "Bullet list" at bounding box center [550, 65] width 7 height 7
drag, startPoint x: 527, startPoint y: 234, endPoint x: 474, endPoint y: 240, distance: 53.4
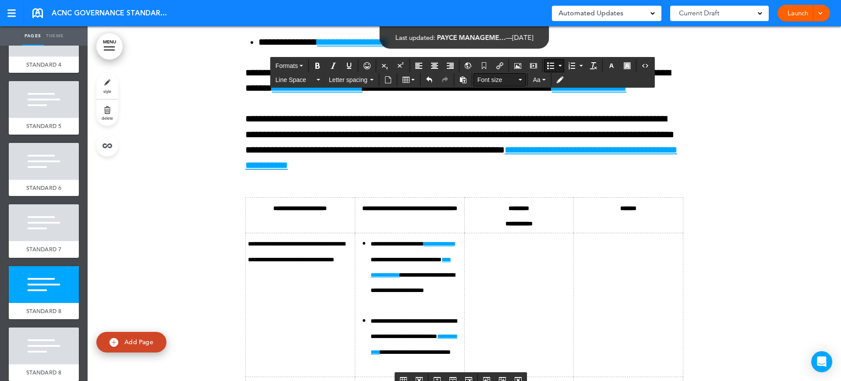
click at [511, 81] on span "Font size" at bounding box center [496, 79] width 39 height 9
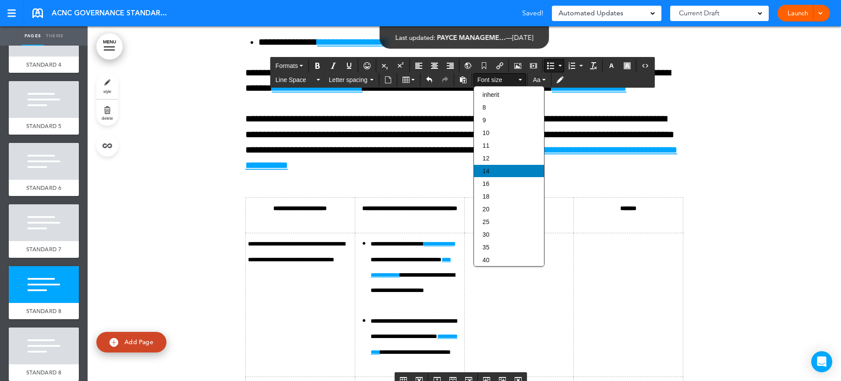
click at [487, 168] on span "14" at bounding box center [486, 170] width 7 height 7
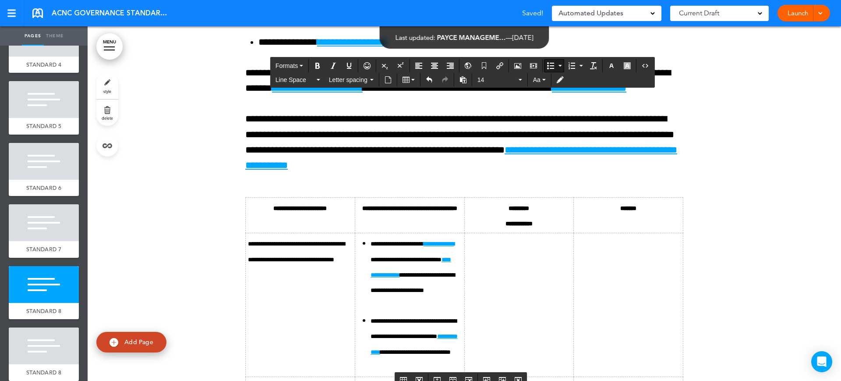
click at [553, 68] on icon "Bullet list" at bounding box center [550, 65] width 7 height 7
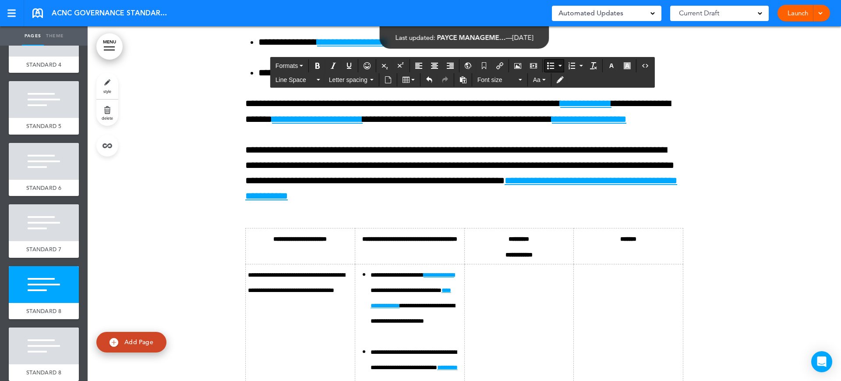
drag, startPoint x: 656, startPoint y: 302, endPoint x: 575, endPoint y: 225, distance: 111.2
click at [493, 78] on span "Font size" at bounding box center [496, 79] width 39 height 9
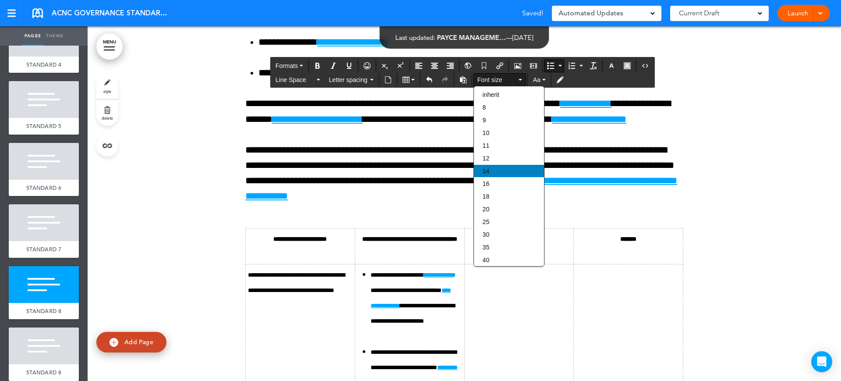
click at [504, 172] on div "14" at bounding box center [509, 171] width 70 height 12
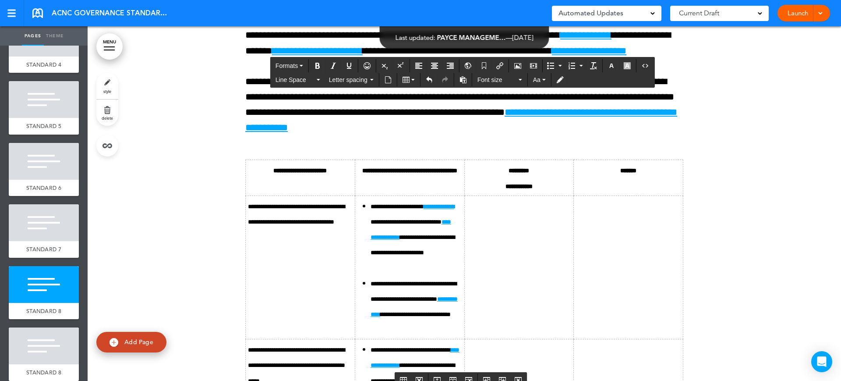
scroll to position [16133, 0]
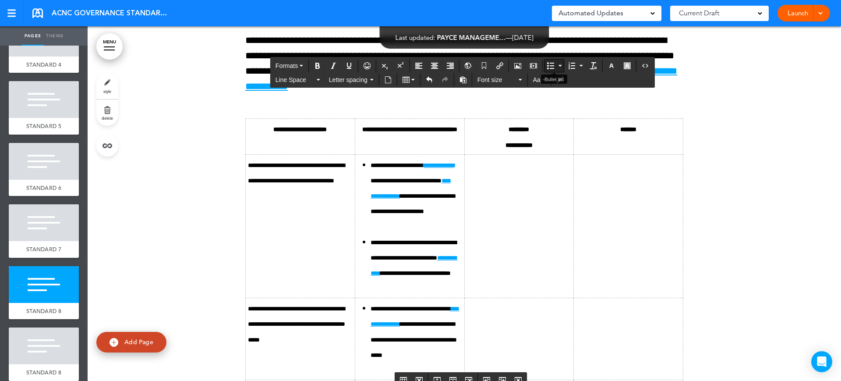
click at [550, 63] on icon "Bullet list" at bounding box center [550, 65] width 7 height 7
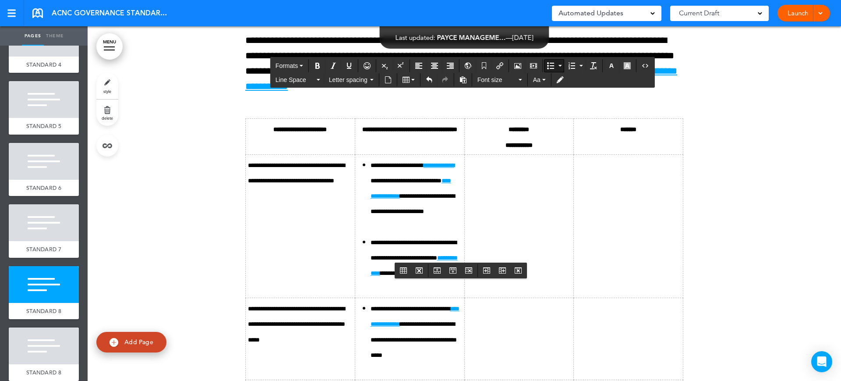
drag, startPoint x: 515, startPoint y: 211, endPoint x: 466, endPoint y: 211, distance: 49.5
click at [496, 79] on span "Font size" at bounding box center [496, 79] width 39 height 9
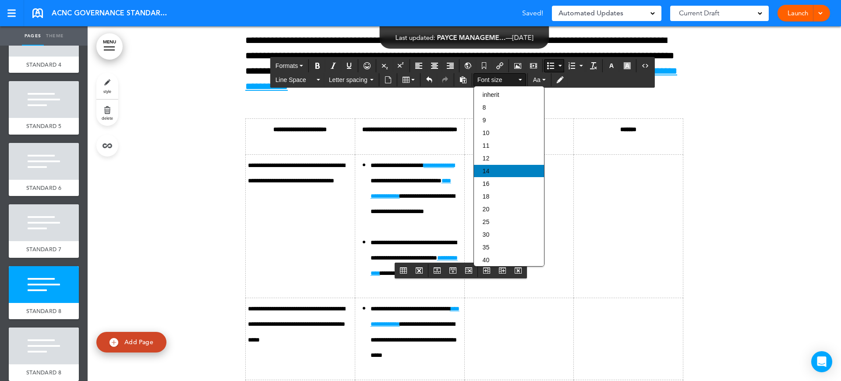
click at [502, 166] on div "14" at bounding box center [509, 171] width 70 height 12
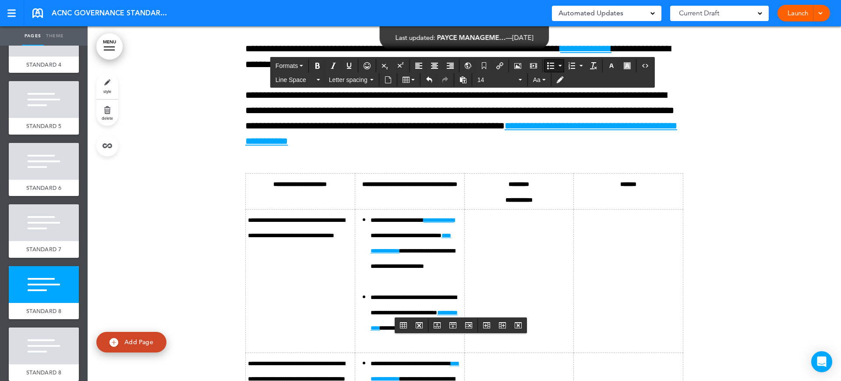
drag, startPoint x: 642, startPoint y: 214, endPoint x: 586, endPoint y: 180, distance: 64.8
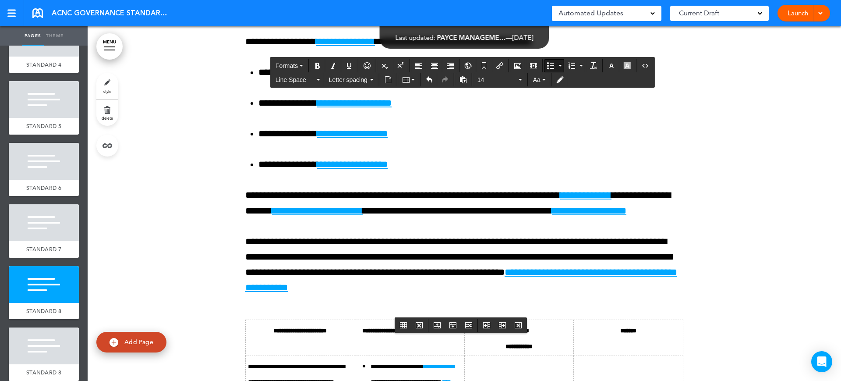
scroll to position [15914, 0]
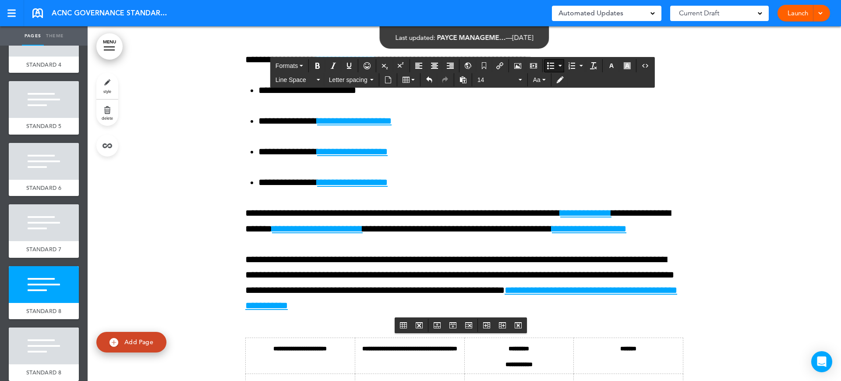
click at [552, 66] on icon "Bullet list" at bounding box center [550, 65] width 7 height 7
drag, startPoint x: 668, startPoint y: 184, endPoint x: 597, endPoint y: 187, distance: 71.4
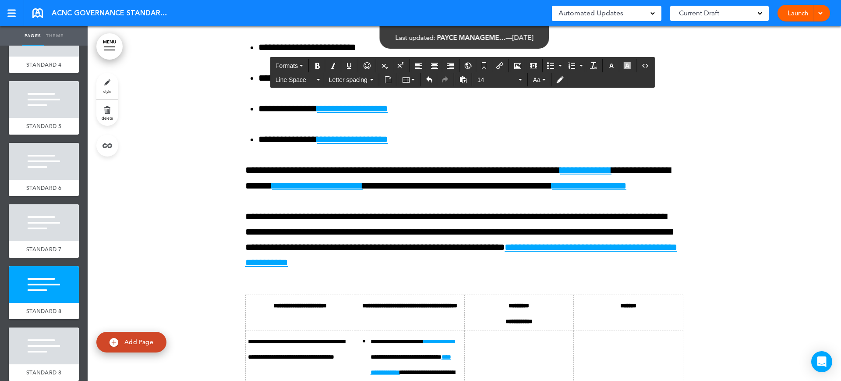
scroll to position [15969, 0]
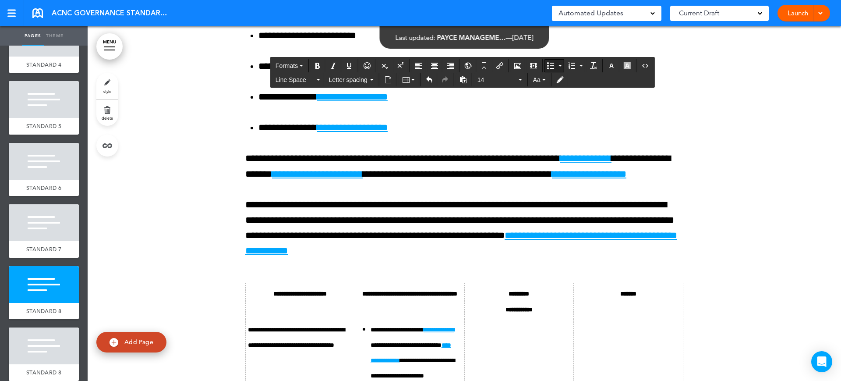
click at [546, 66] on button "Bullet list" at bounding box center [550, 66] width 12 height 12
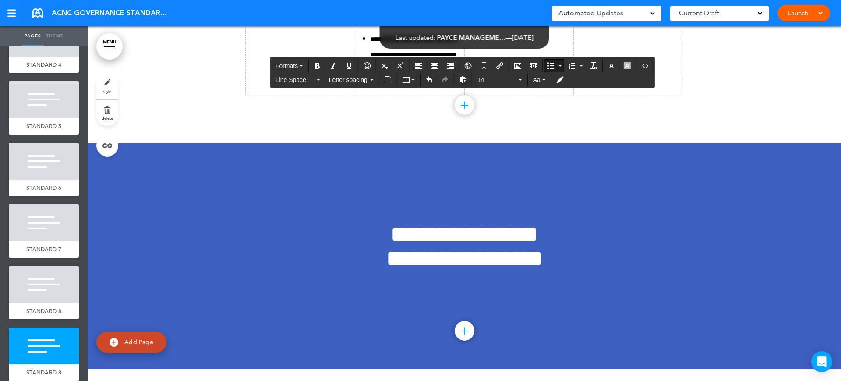
scroll to position [16680, 0]
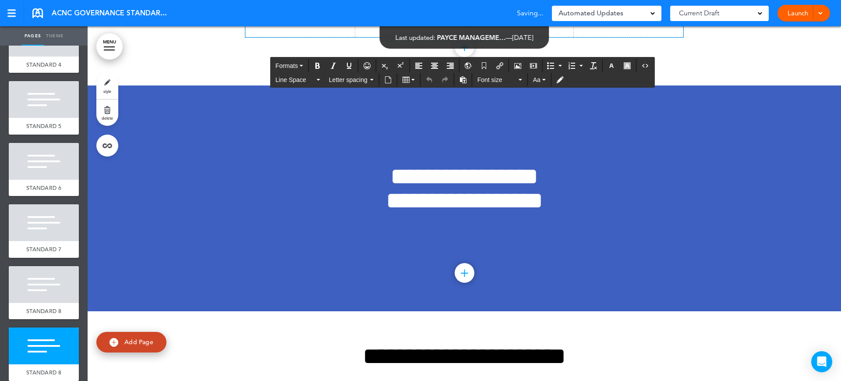
click at [555, 61] on button "Bullet list" at bounding box center [550, 66] width 12 height 12
click at [547, 66] on icon "Bullet list" at bounding box center [550, 65] width 7 height 7
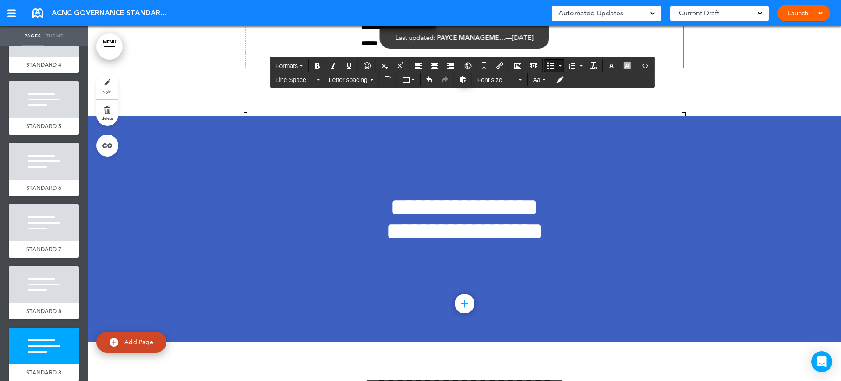
drag, startPoint x: 499, startPoint y: 221, endPoint x: 468, endPoint y: 225, distance: 31.3
click at [503, 80] on span "Font size" at bounding box center [496, 79] width 39 height 9
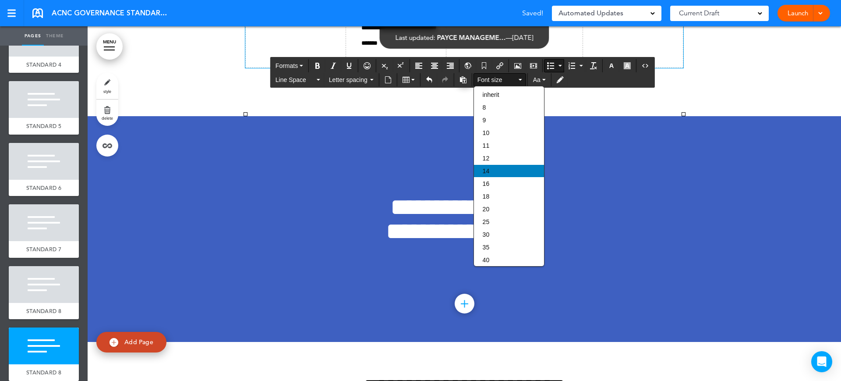
click at [495, 167] on div "14" at bounding box center [509, 171] width 70 height 12
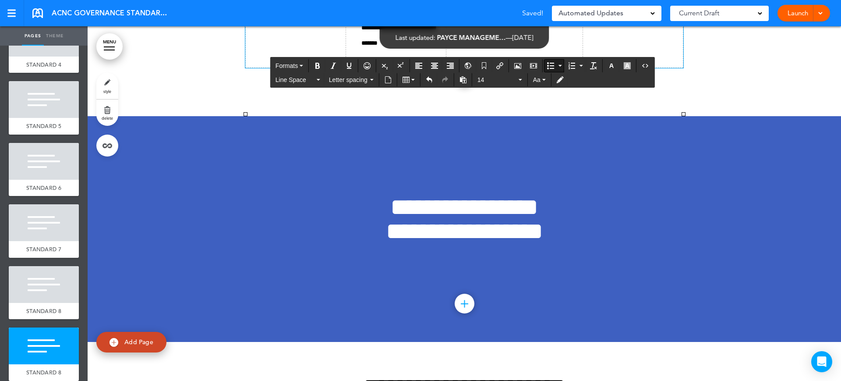
click at [547, 63] on button "Bullet list" at bounding box center [550, 66] width 12 height 12
click at [550, 63] on icon "Bullet list" at bounding box center [550, 65] width 7 height 7
